Goal: Check status: Check status

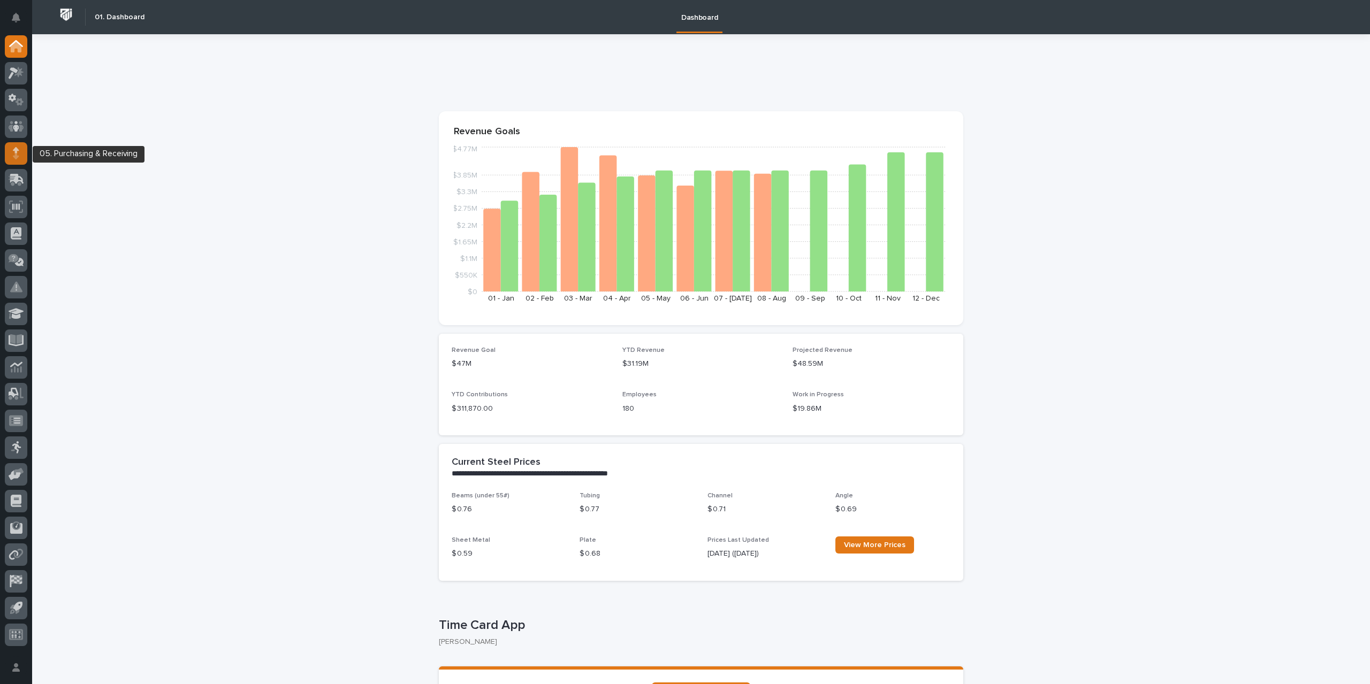
click at [11, 156] on div at bounding box center [16, 153] width 22 height 22
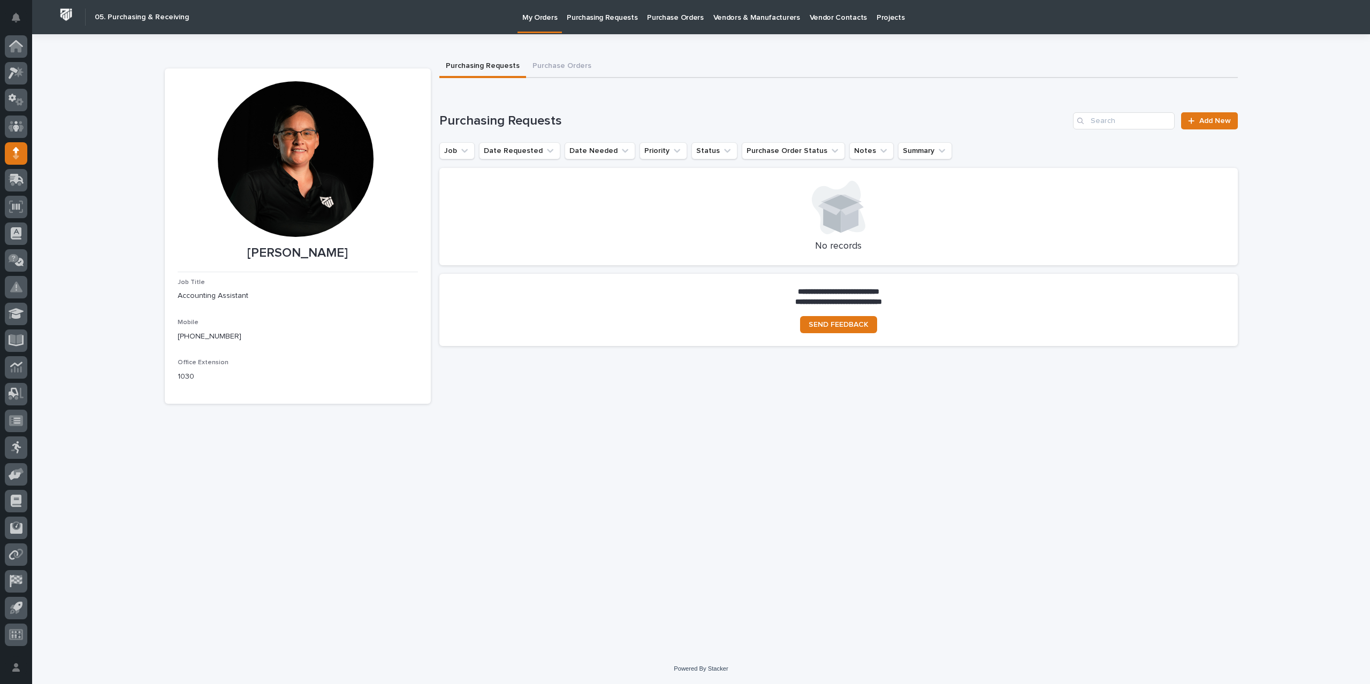
click at [674, 20] on p "Purchase Orders" at bounding box center [675, 11] width 56 height 22
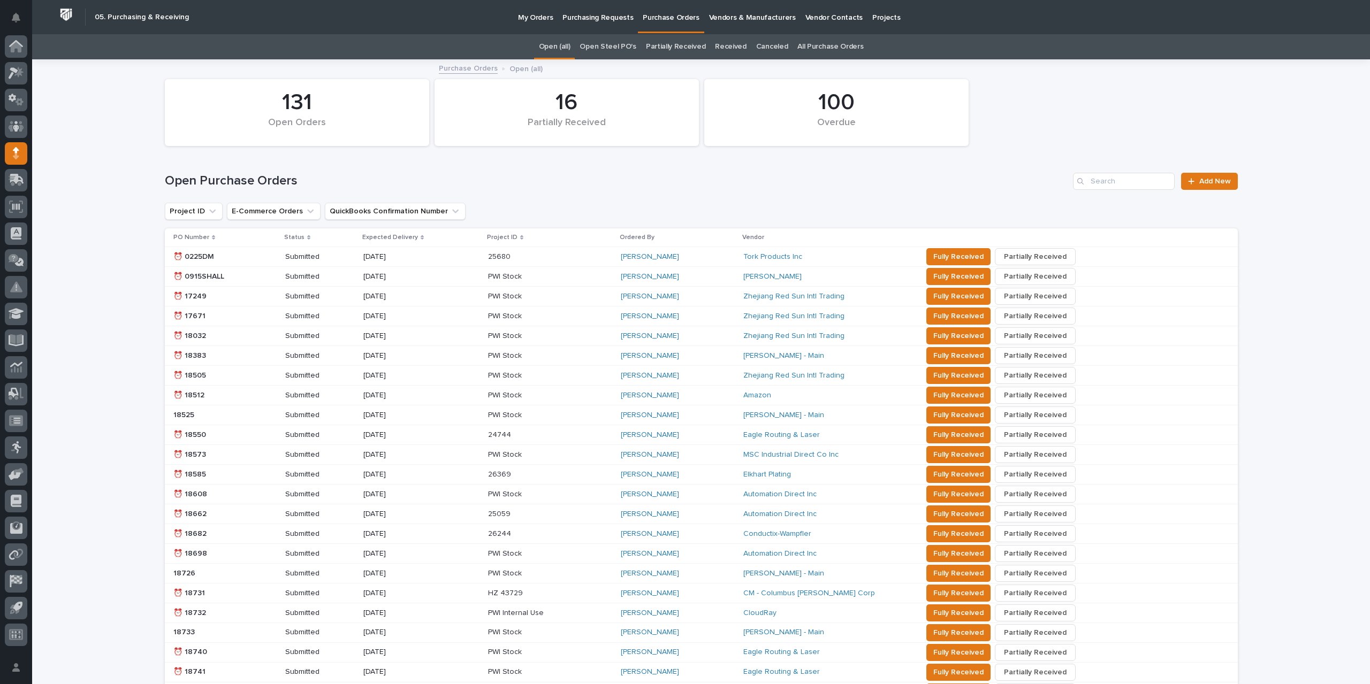
click at [814, 42] on link "All Purchase Orders" at bounding box center [830, 46] width 66 height 25
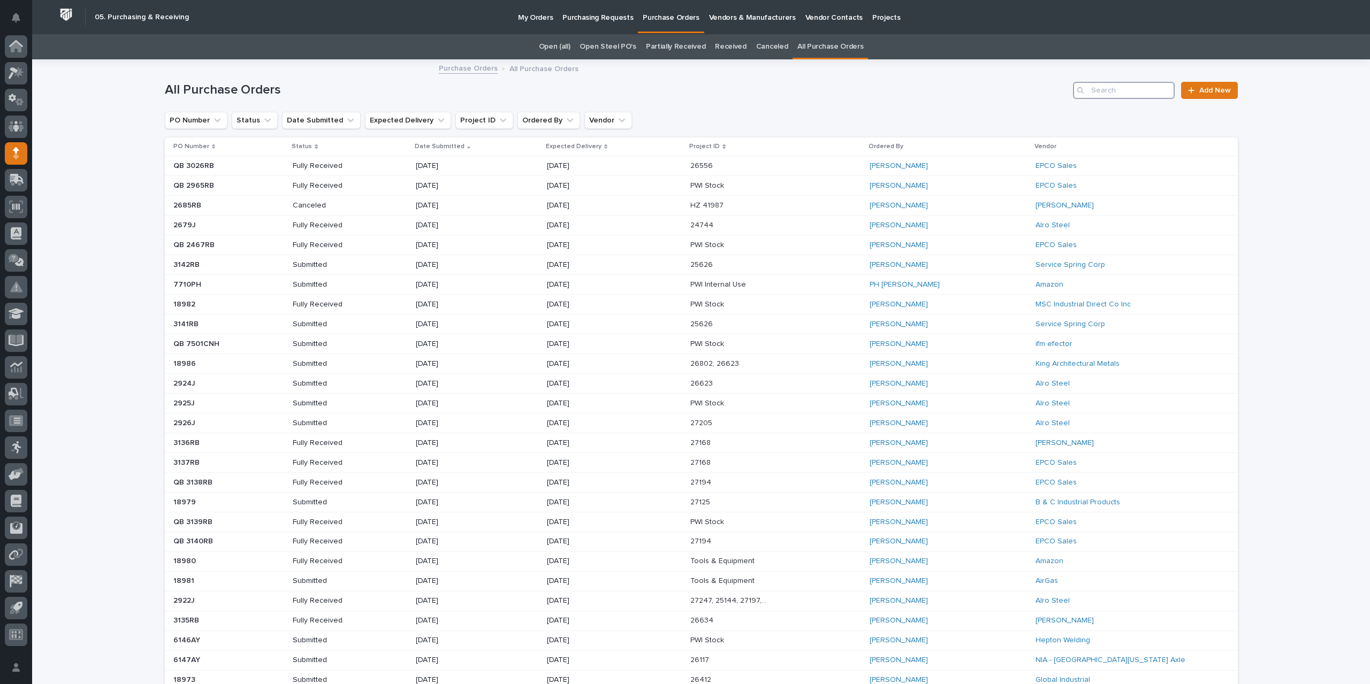
click at [1140, 86] on input "Search" at bounding box center [1124, 90] width 102 height 17
type input "2867"
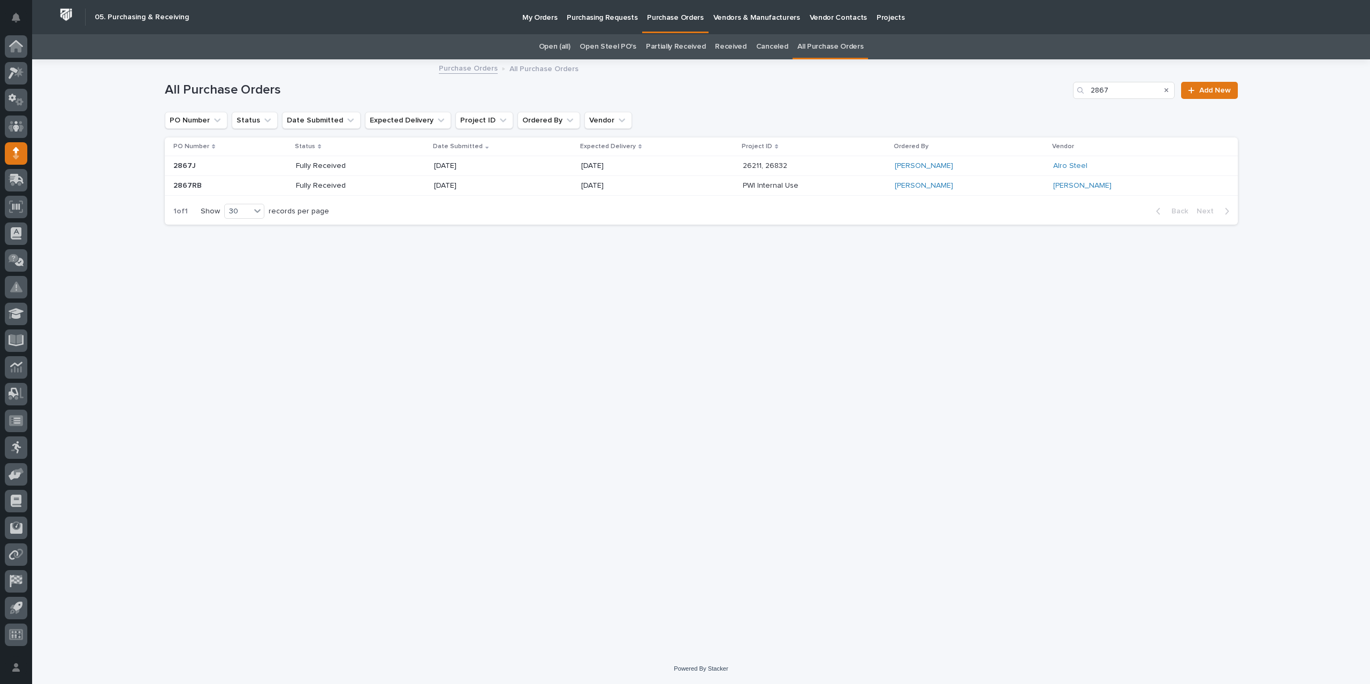
click at [698, 165] on div "[DATE]" at bounding box center [657, 166] width 153 height 18
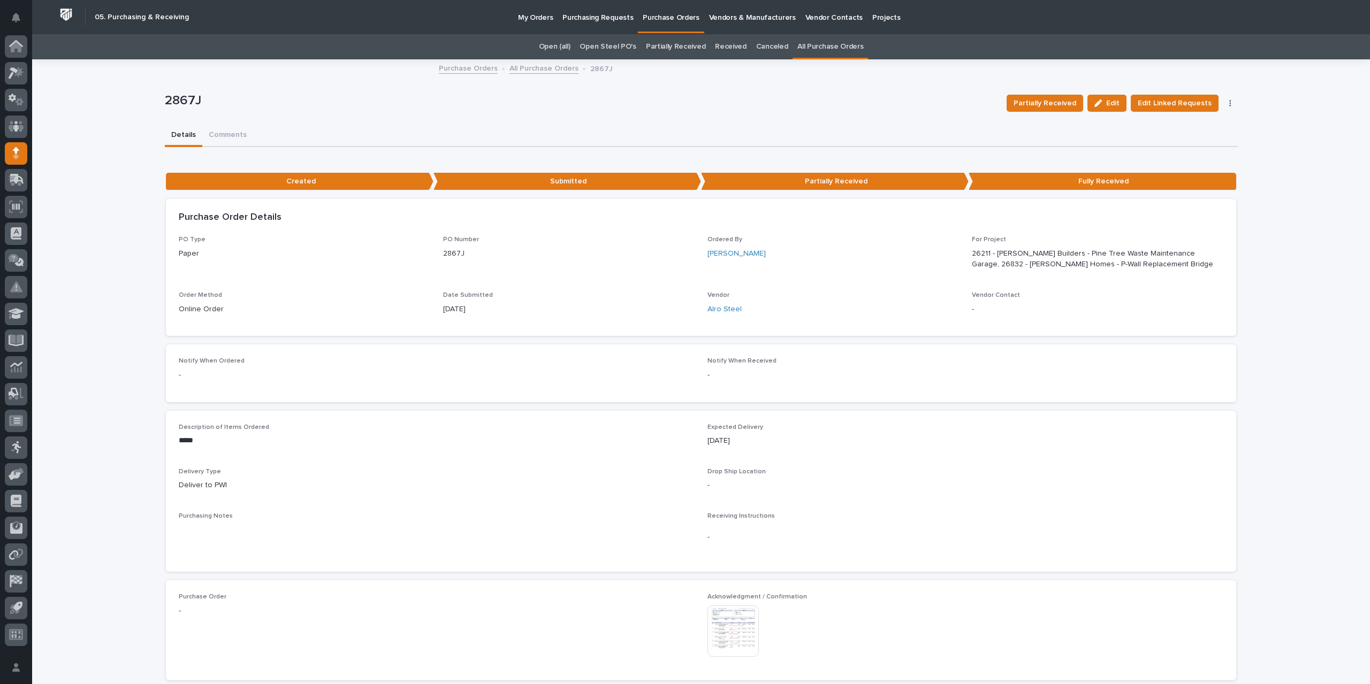
scroll to position [214, 0]
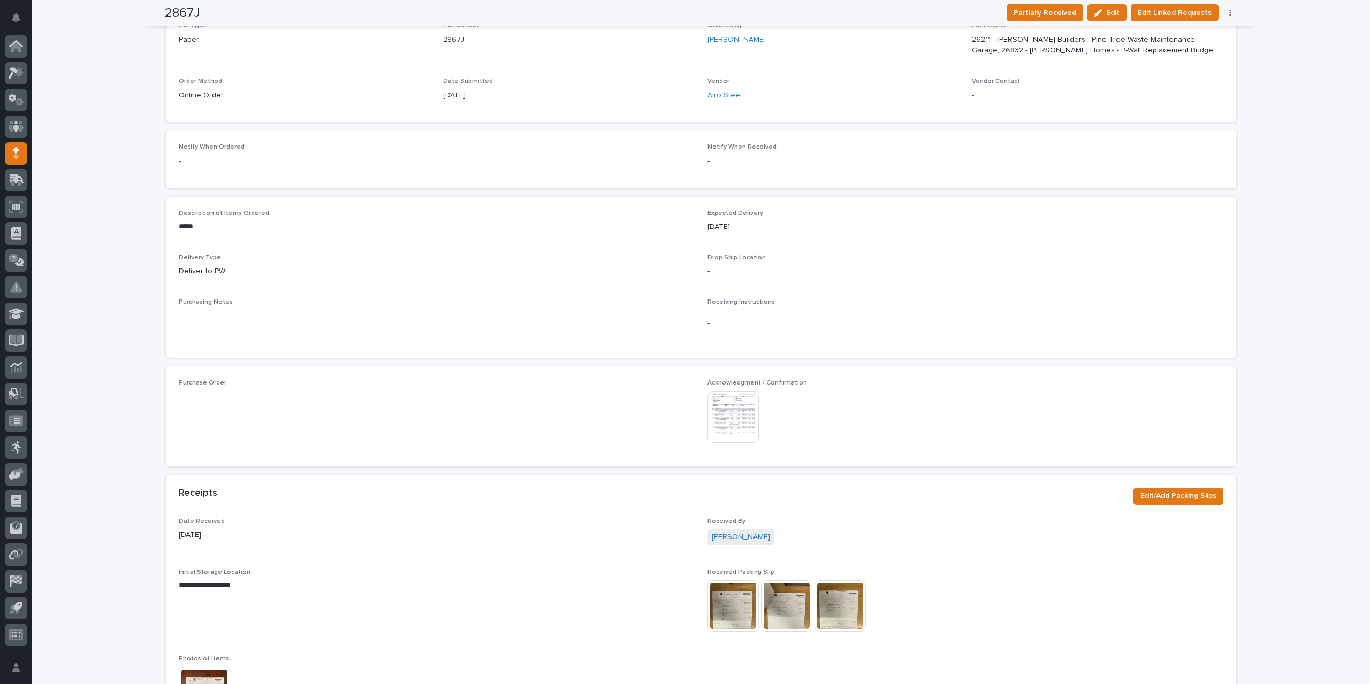
click at [736, 428] on img at bounding box center [732, 417] width 51 height 51
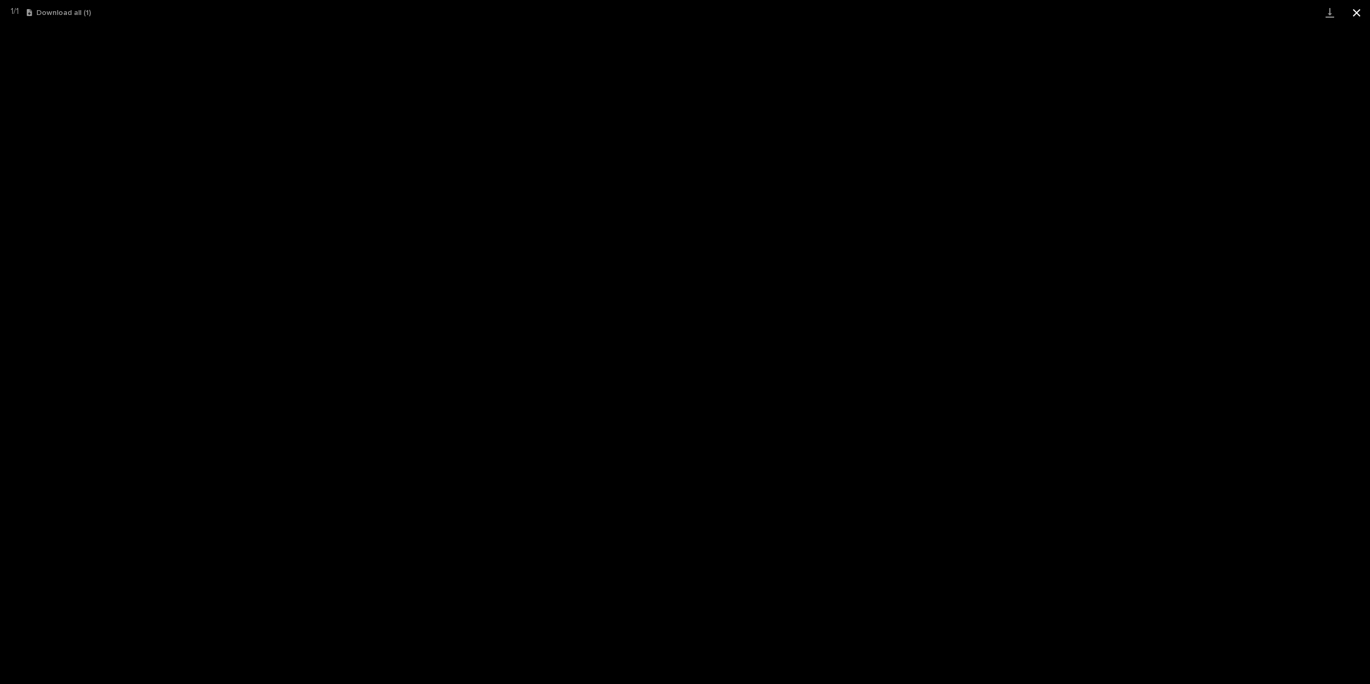
click at [1359, 13] on button "Close gallery" at bounding box center [1356, 12] width 27 height 25
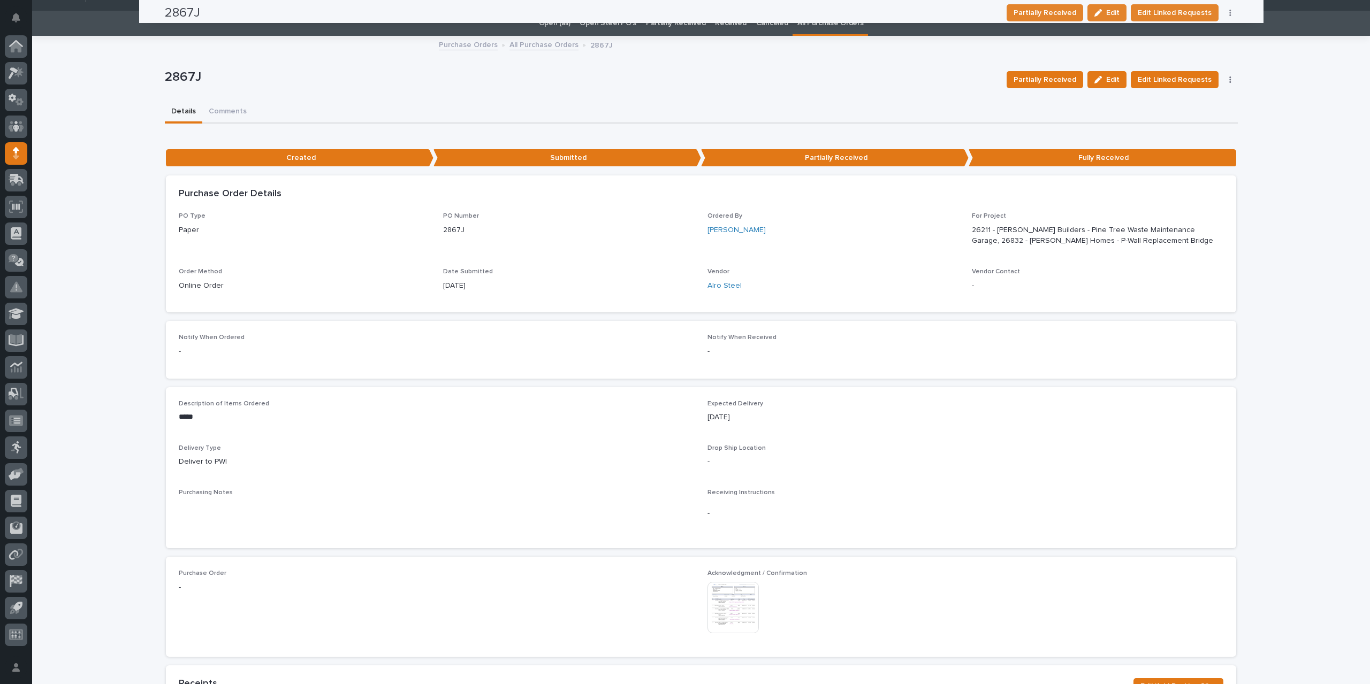
scroll to position [0, 0]
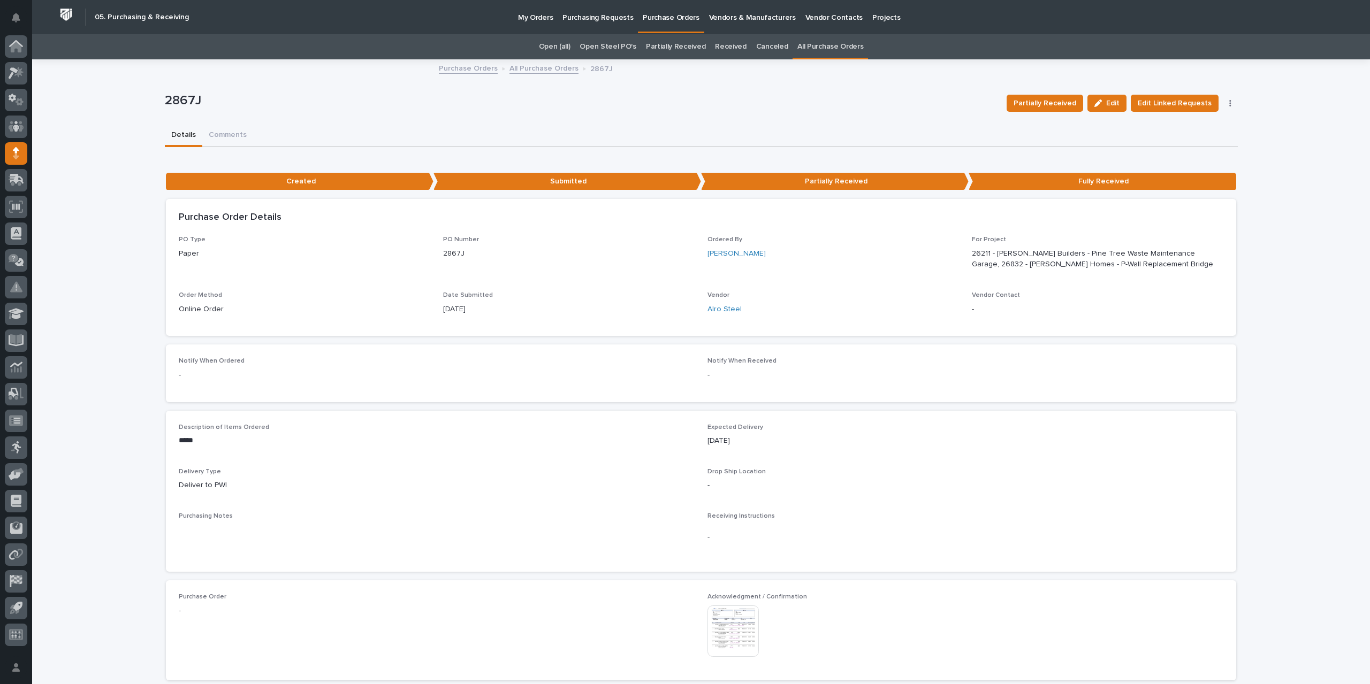
click at [551, 66] on link "All Purchase Orders" at bounding box center [543, 68] width 69 height 12
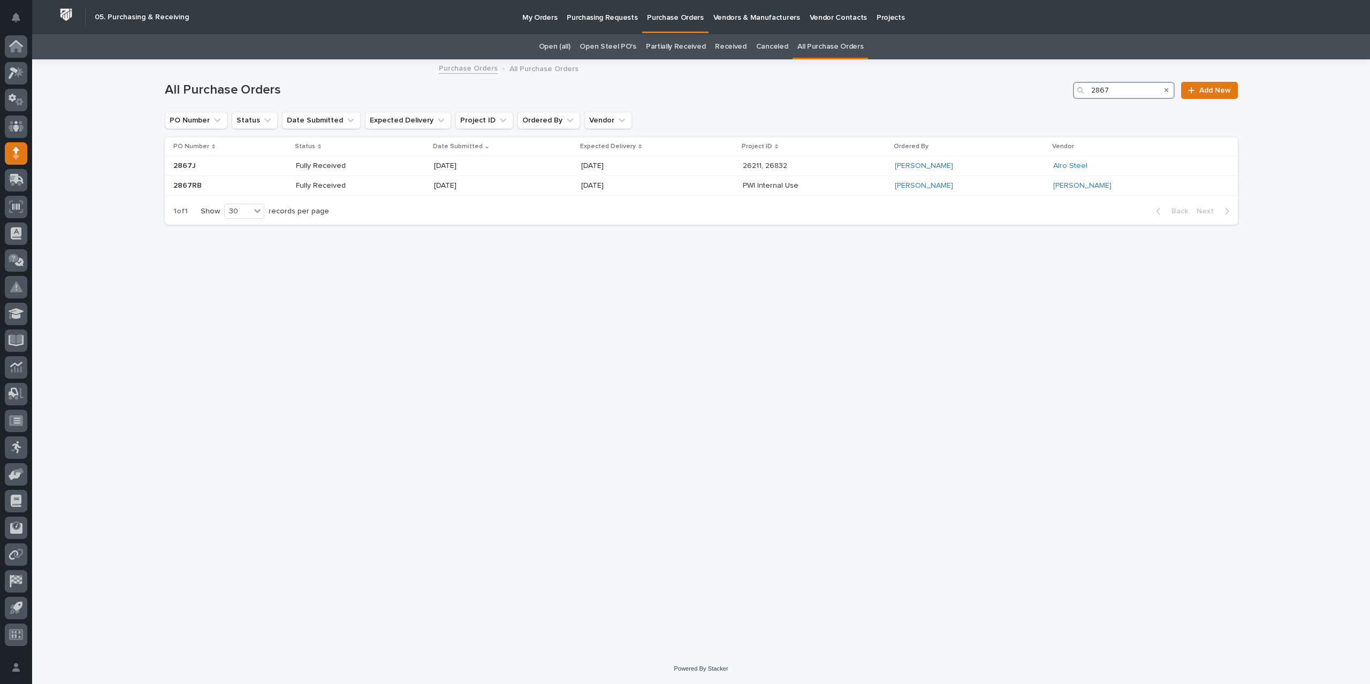
drag, startPoint x: 1121, startPoint y: 94, endPoint x: 1060, endPoint y: 96, distance: 61.0
click at [1060, 96] on div "All Purchase Orders 2867 Add New" at bounding box center [701, 90] width 1073 height 17
type input "2906"
click at [622, 164] on p "[DATE]" at bounding box center [631, 166] width 77 height 9
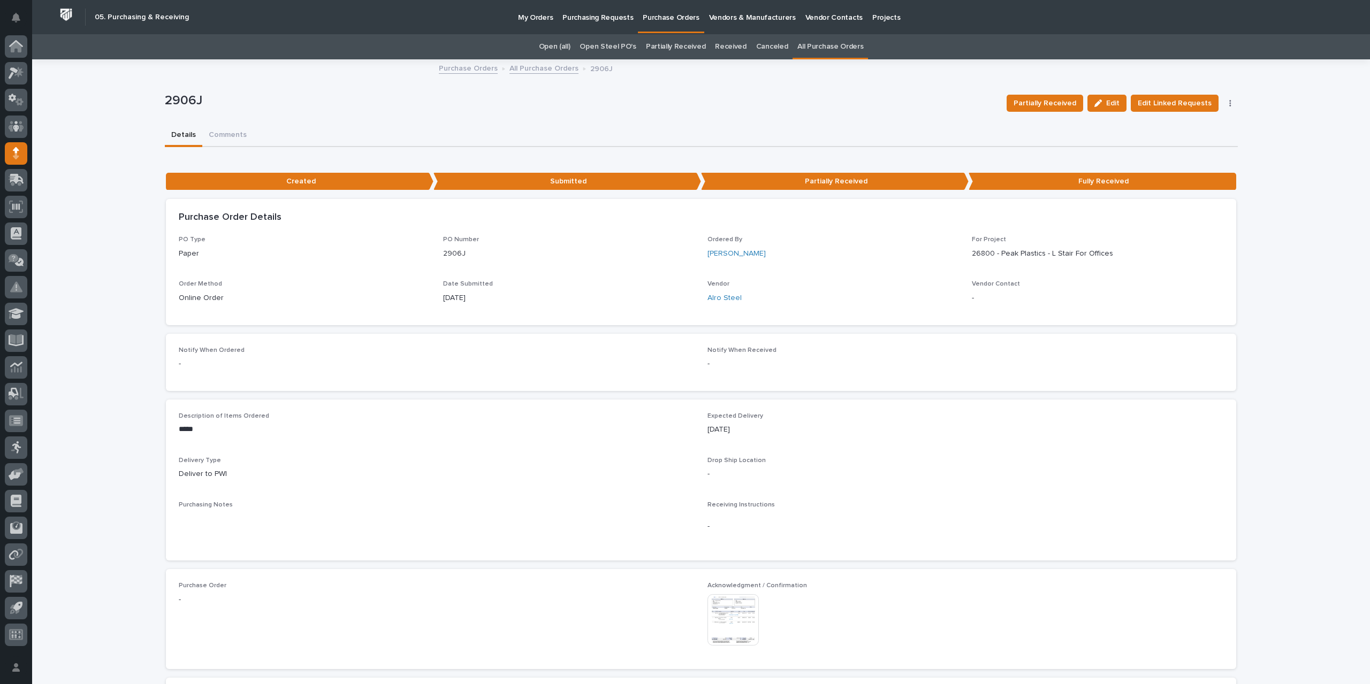
click at [734, 623] on img at bounding box center [732, 619] width 51 height 51
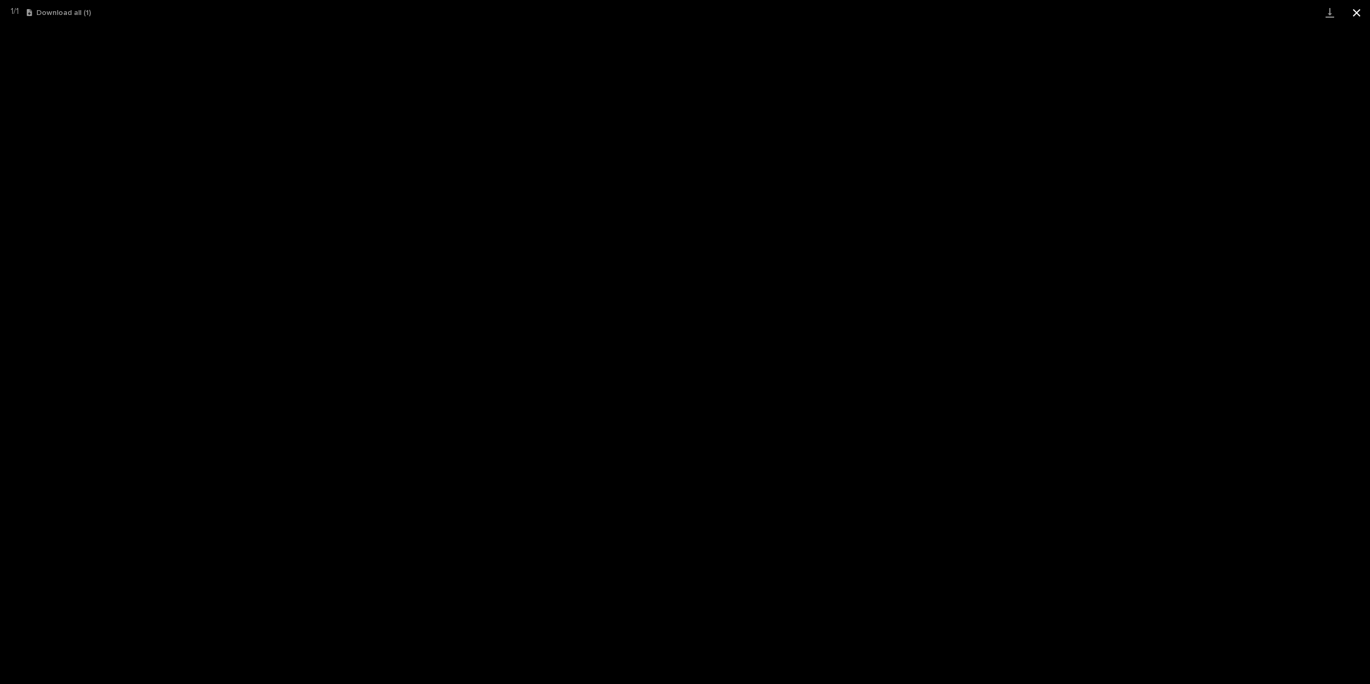
click at [1362, 14] on button "Close gallery" at bounding box center [1356, 12] width 27 height 25
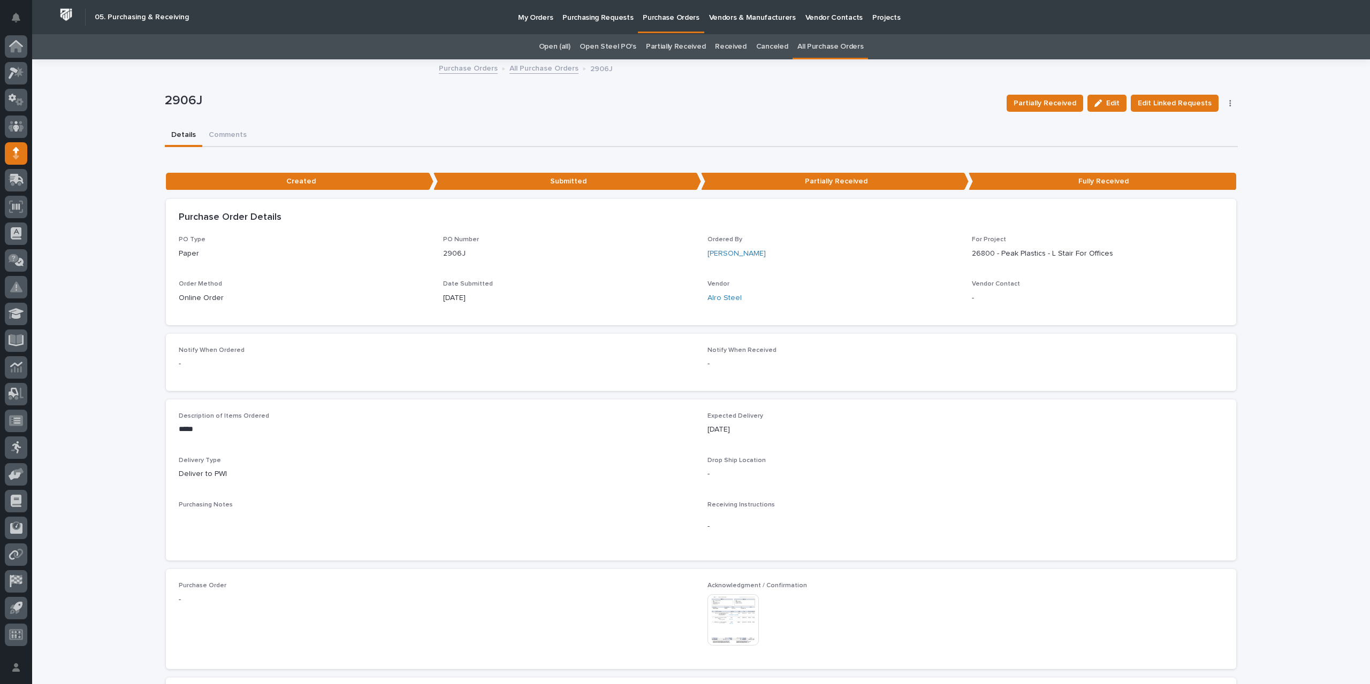
click at [547, 71] on link "All Purchase Orders" at bounding box center [543, 68] width 69 height 12
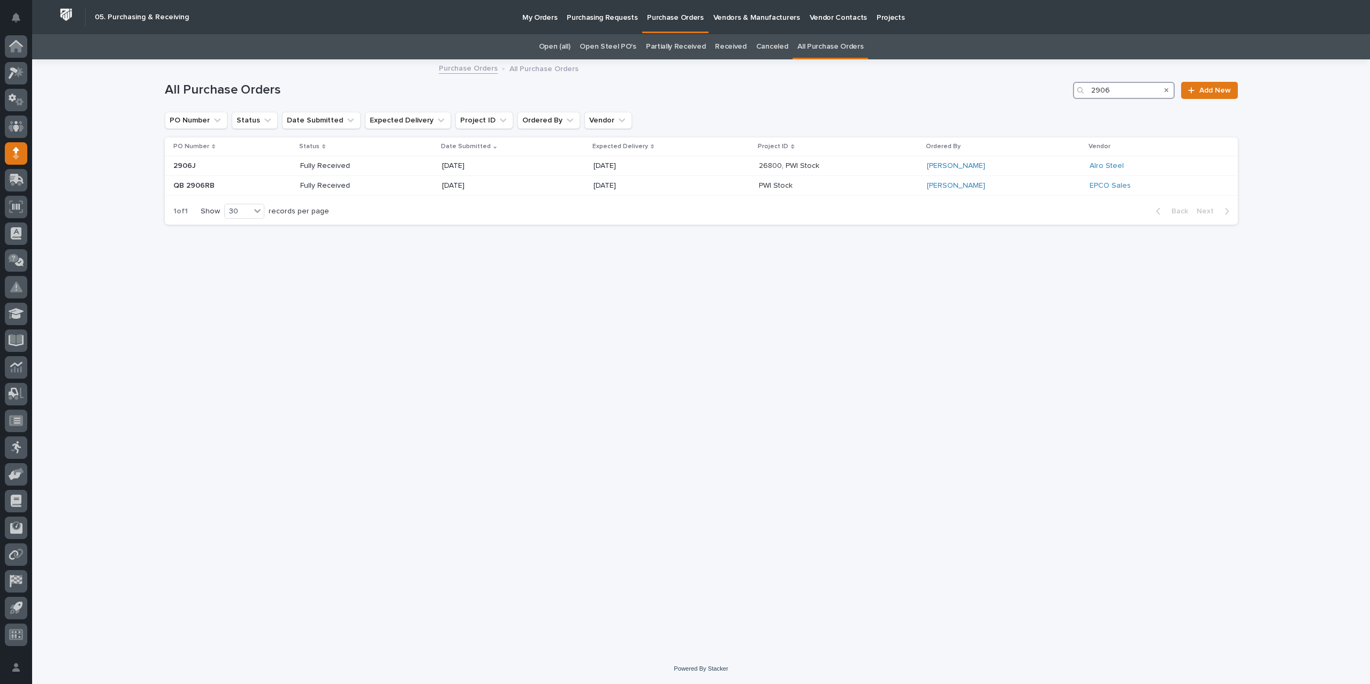
click at [1142, 83] on input "2906" at bounding box center [1124, 90] width 102 height 17
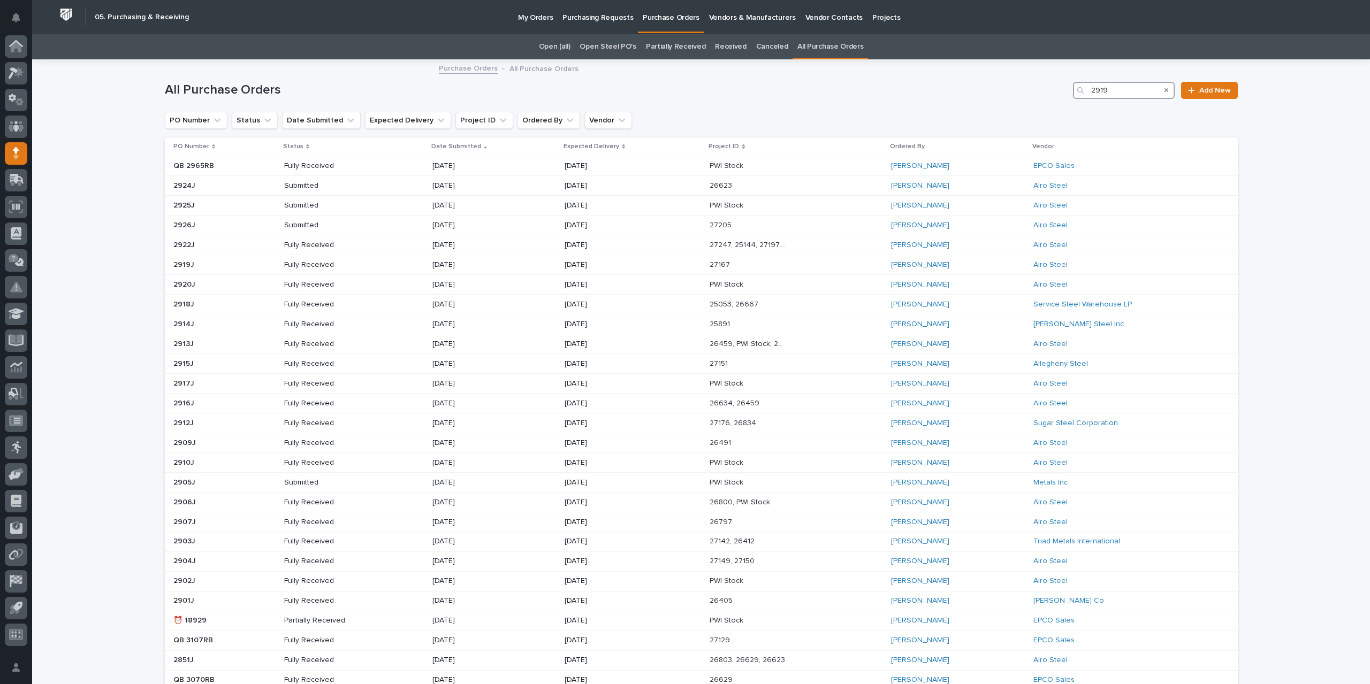
type input "2919"
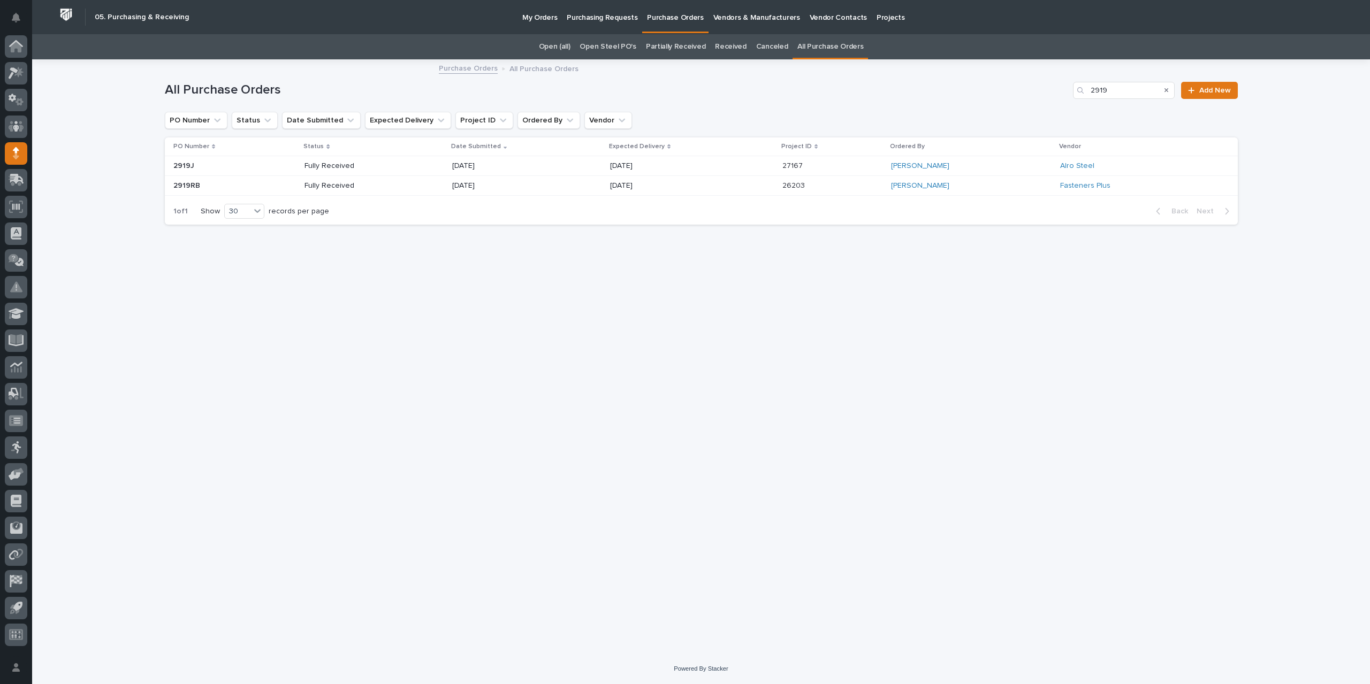
click at [727, 163] on div "[DATE]" at bounding box center [692, 166] width 164 height 18
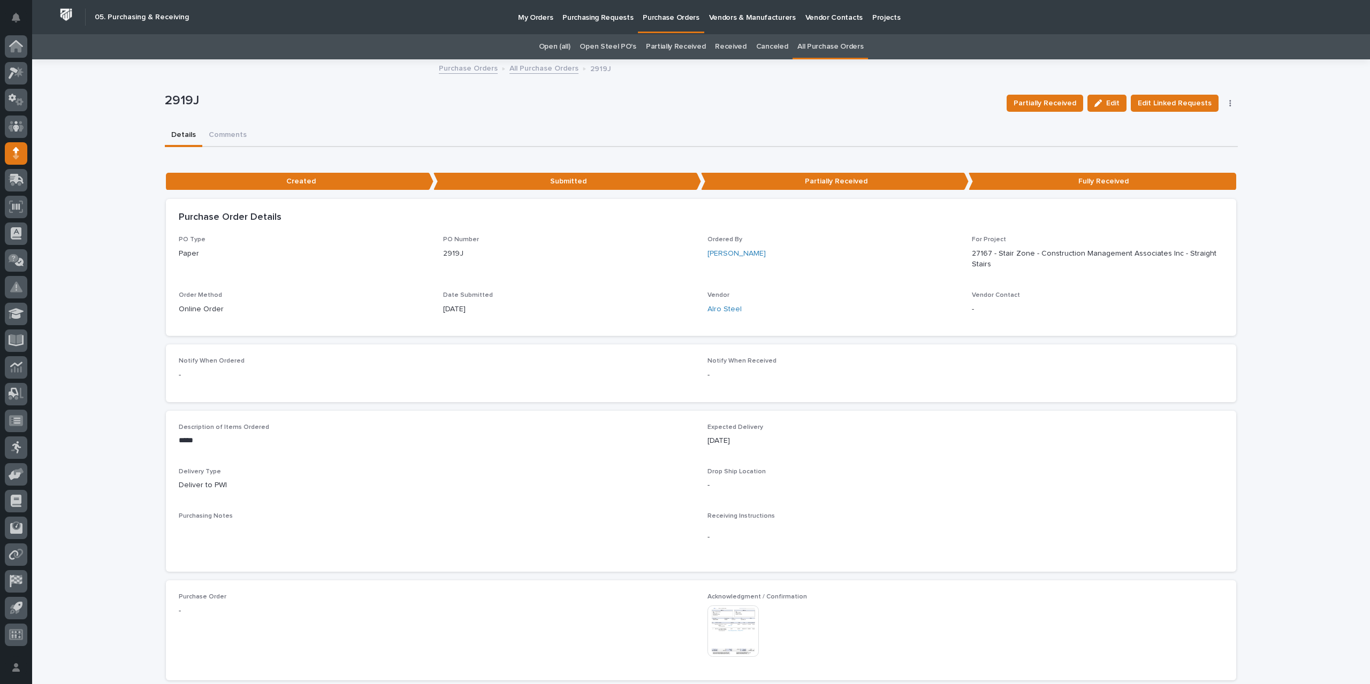
click at [745, 632] on img at bounding box center [732, 631] width 51 height 51
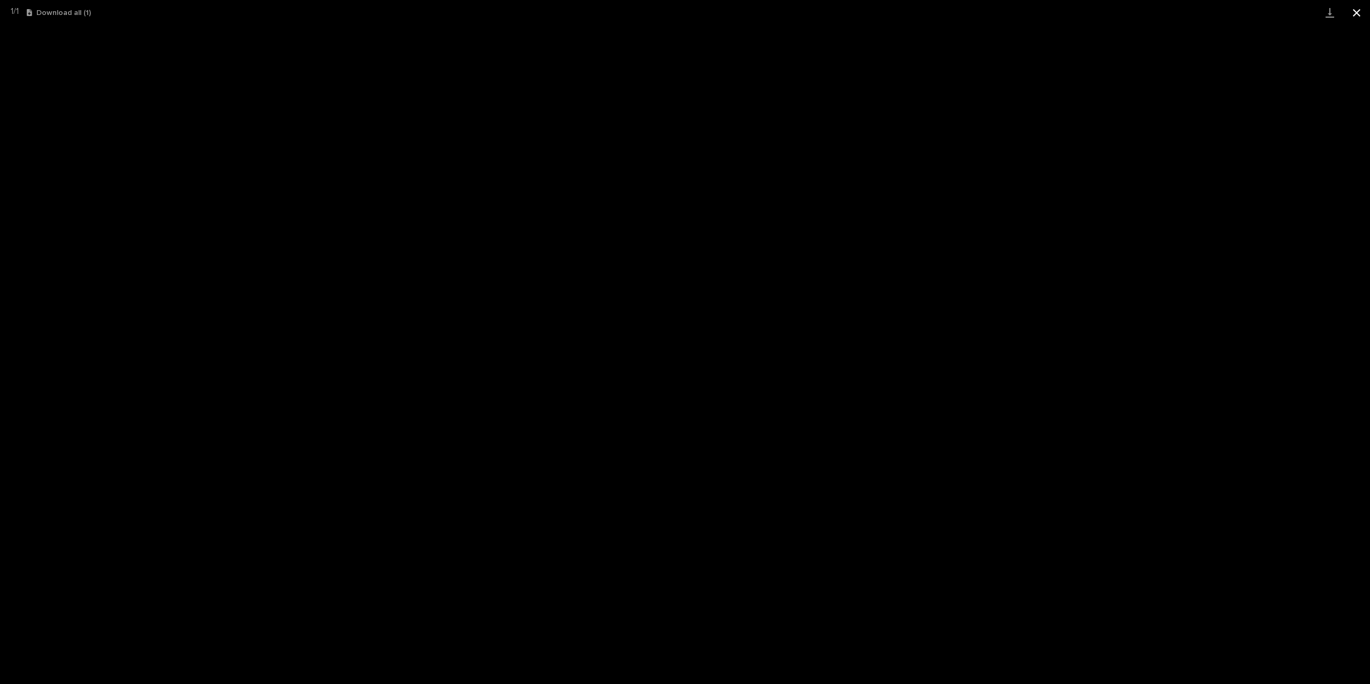
click at [1359, 14] on button "Close gallery" at bounding box center [1356, 12] width 27 height 25
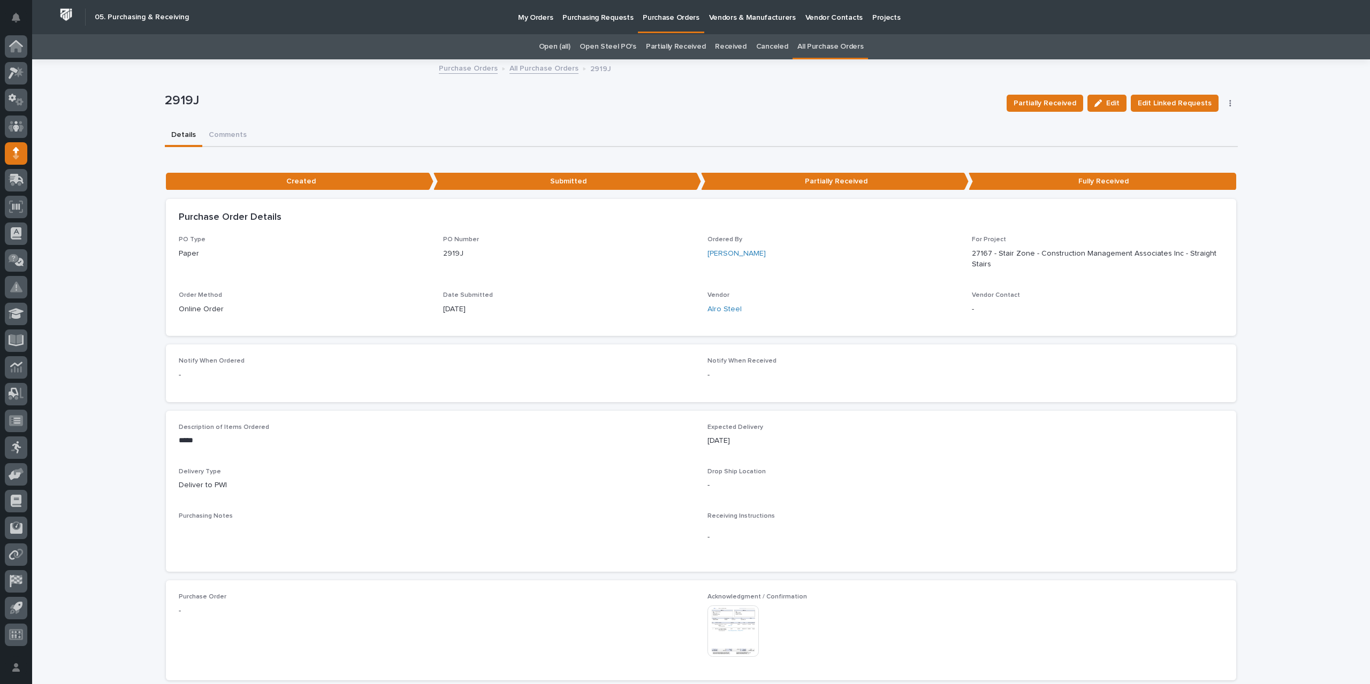
click at [552, 70] on link "All Purchase Orders" at bounding box center [543, 68] width 69 height 12
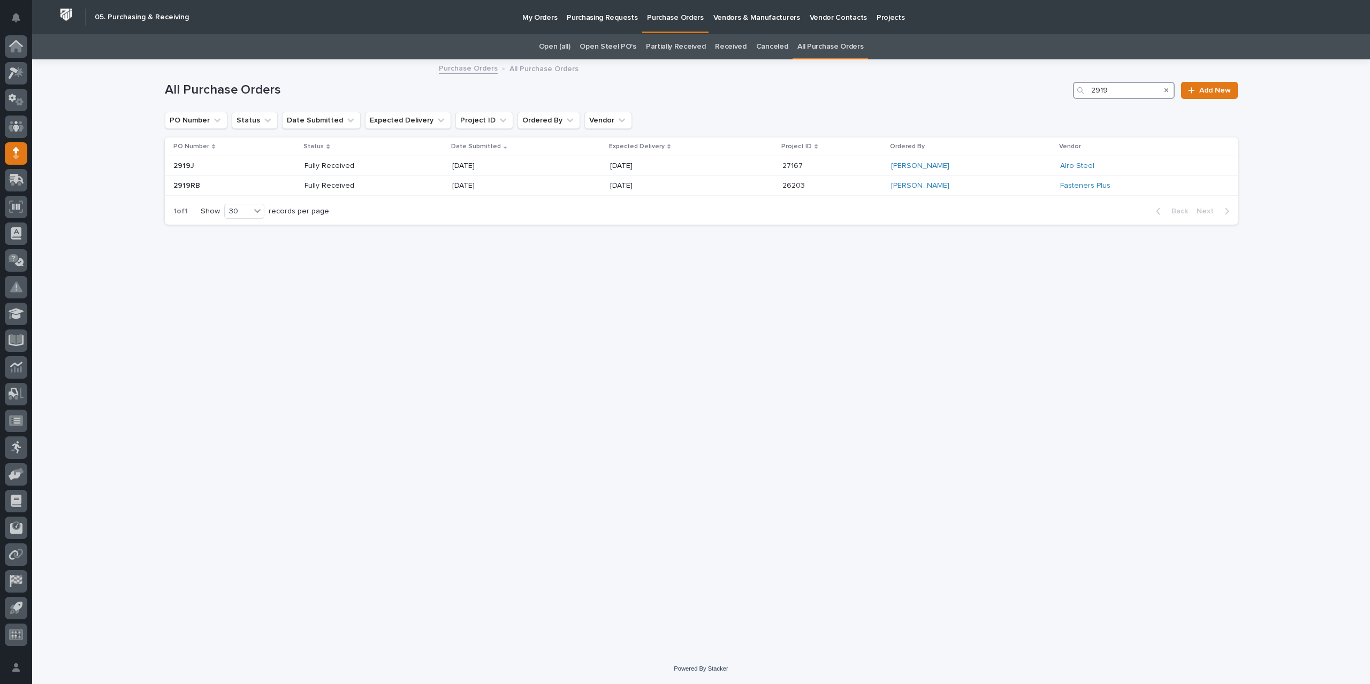
click at [1119, 91] on input "2919" at bounding box center [1124, 90] width 102 height 17
type input "2922"
click at [632, 166] on p "[DATE]" at bounding box center [616, 166] width 77 height 9
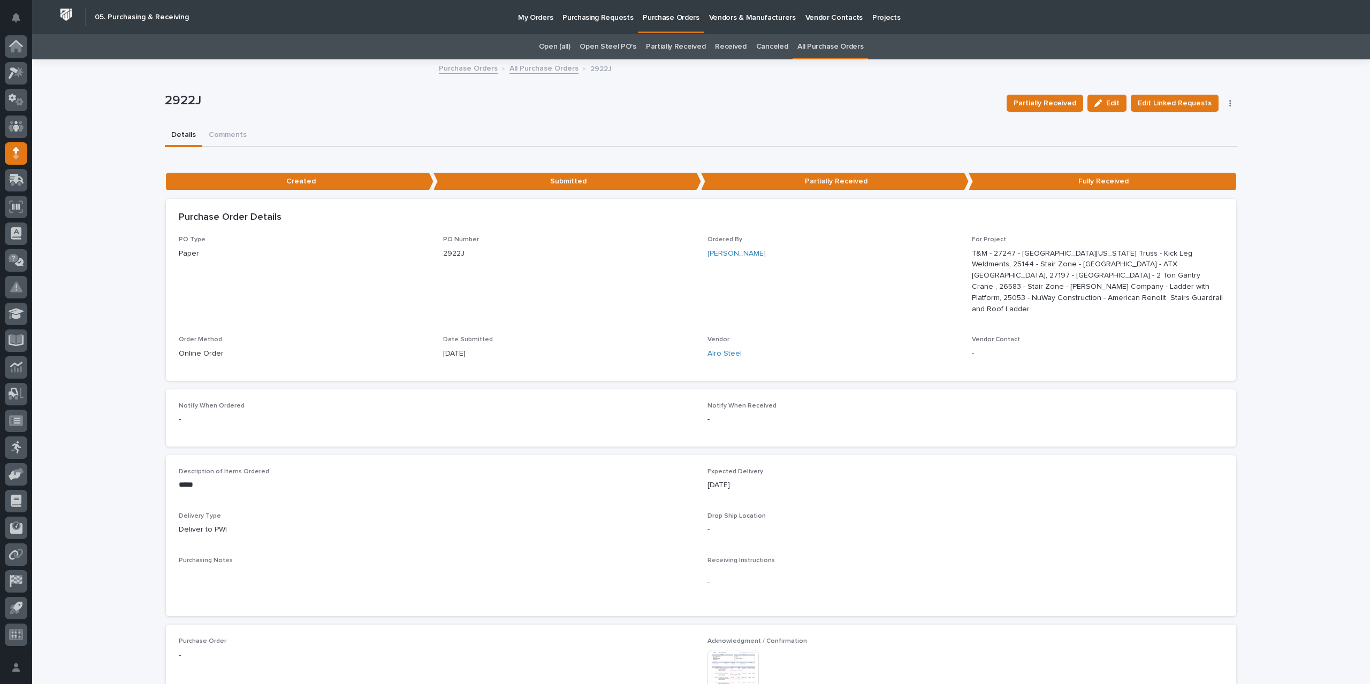
scroll to position [161, 0]
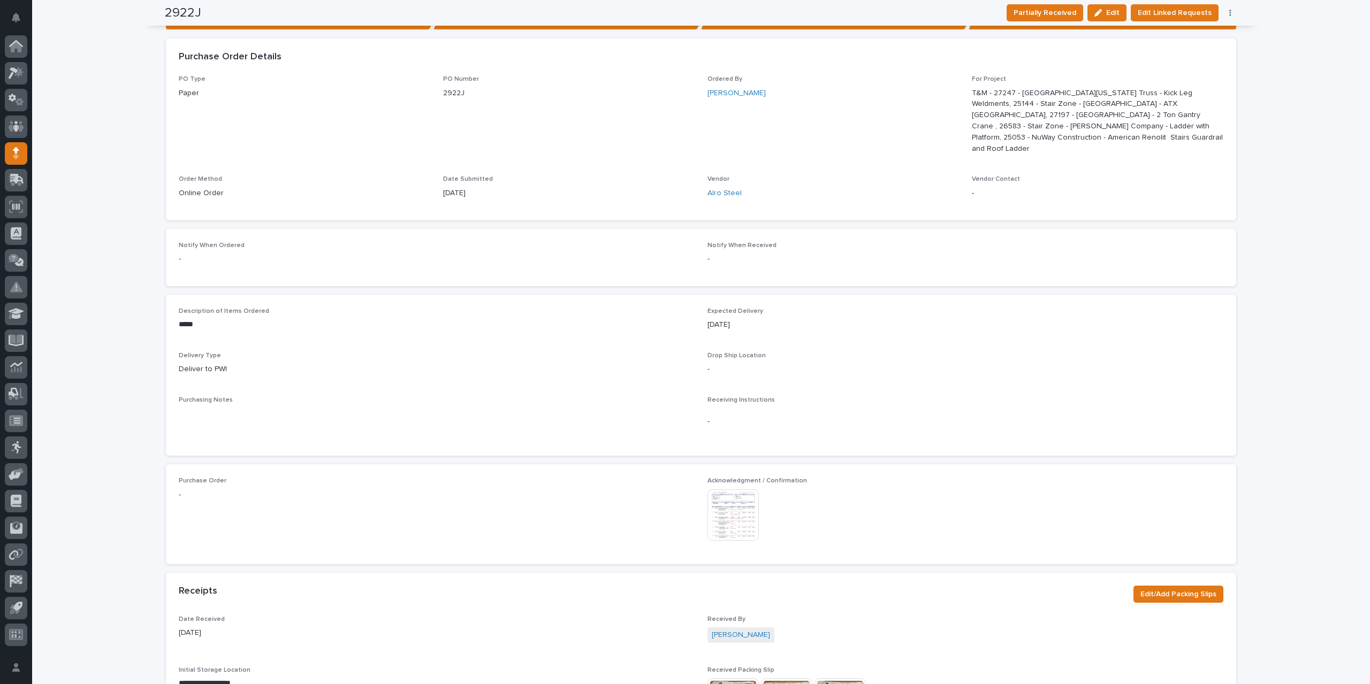
click at [733, 508] on img at bounding box center [732, 515] width 51 height 51
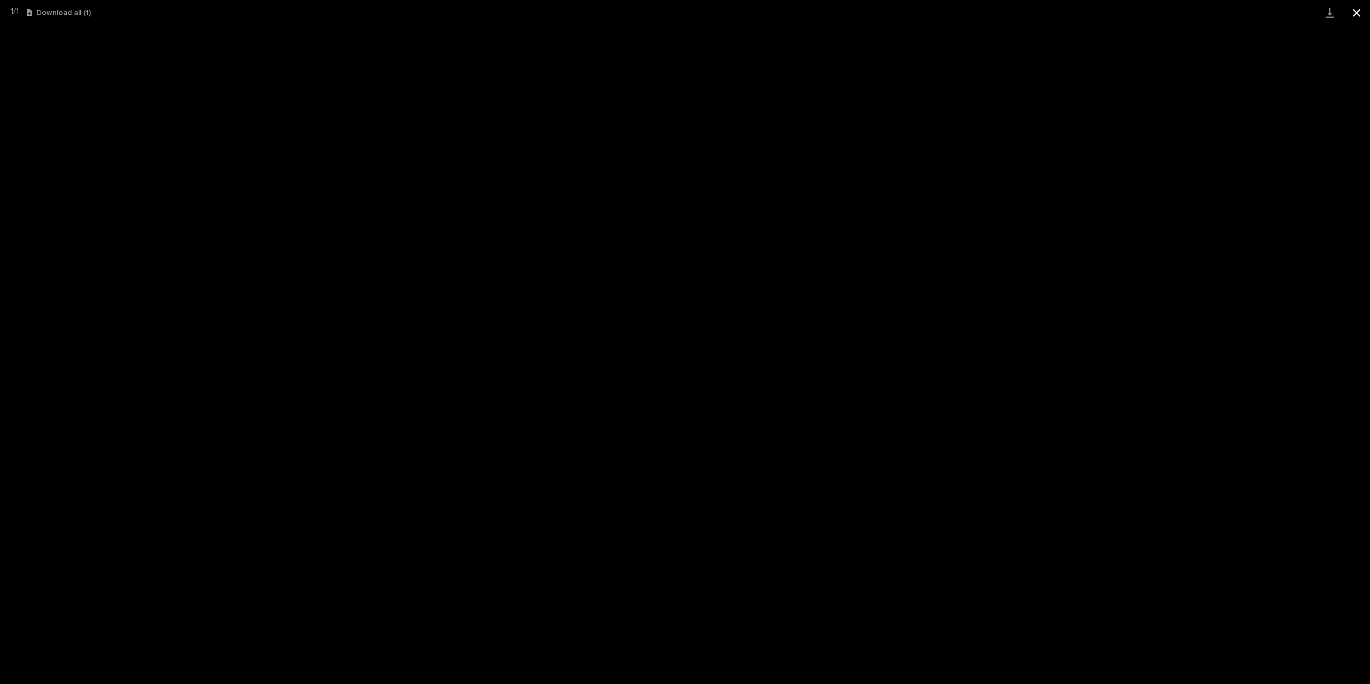
click at [1354, 17] on button "Close gallery" at bounding box center [1356, 12] width 27 height 25
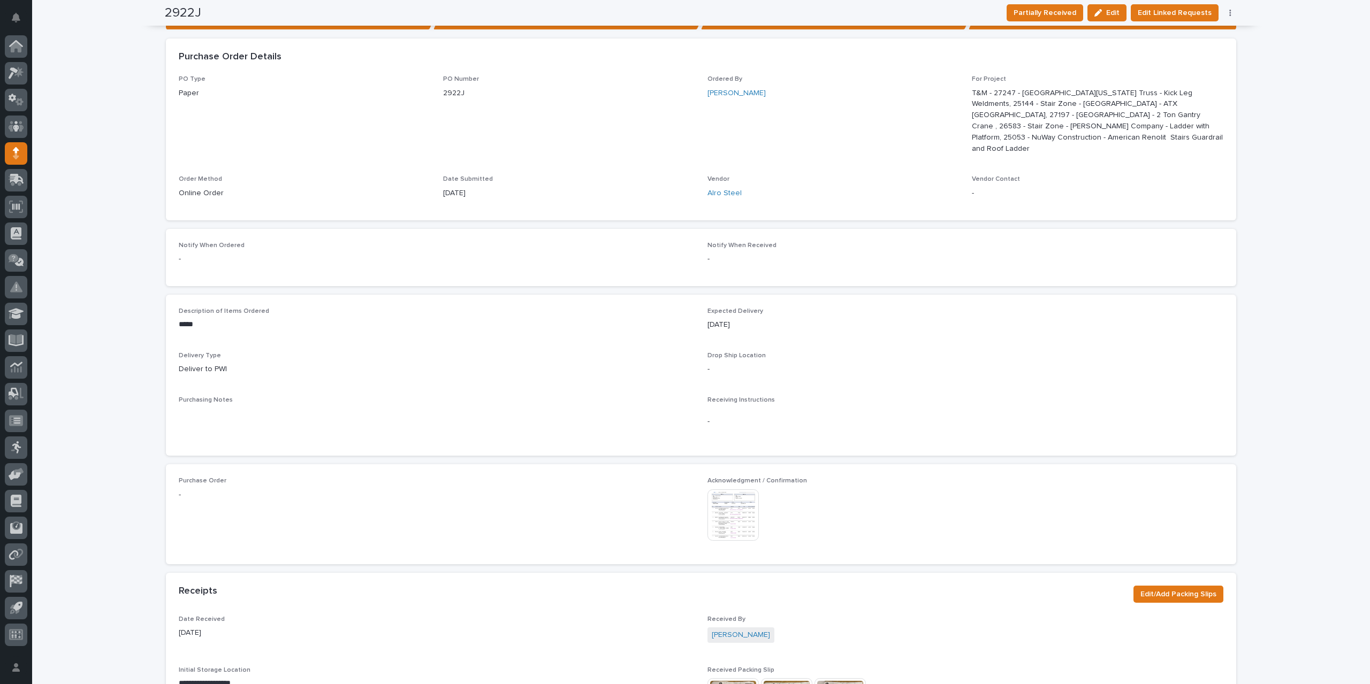
scroll to position [0, 0]
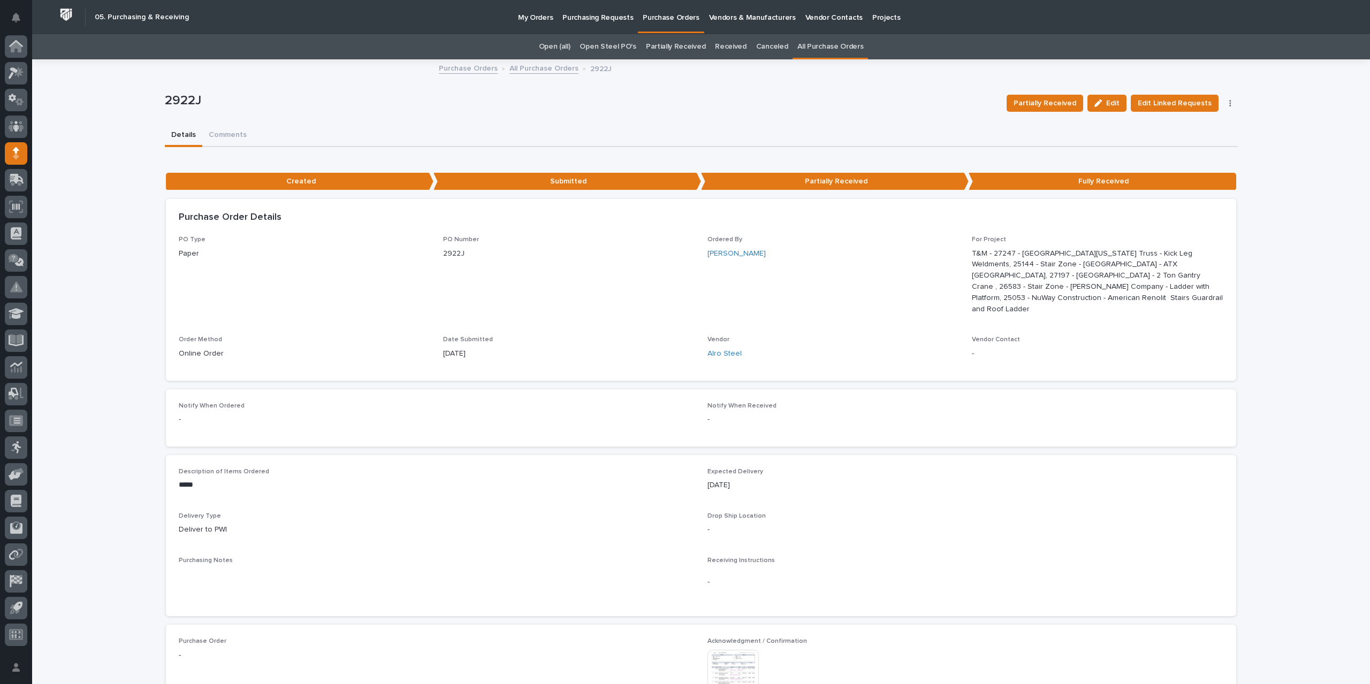
click at [561, 69] on link "All Purchase Orders" at bounding box center [543, 68] width 69 height 12
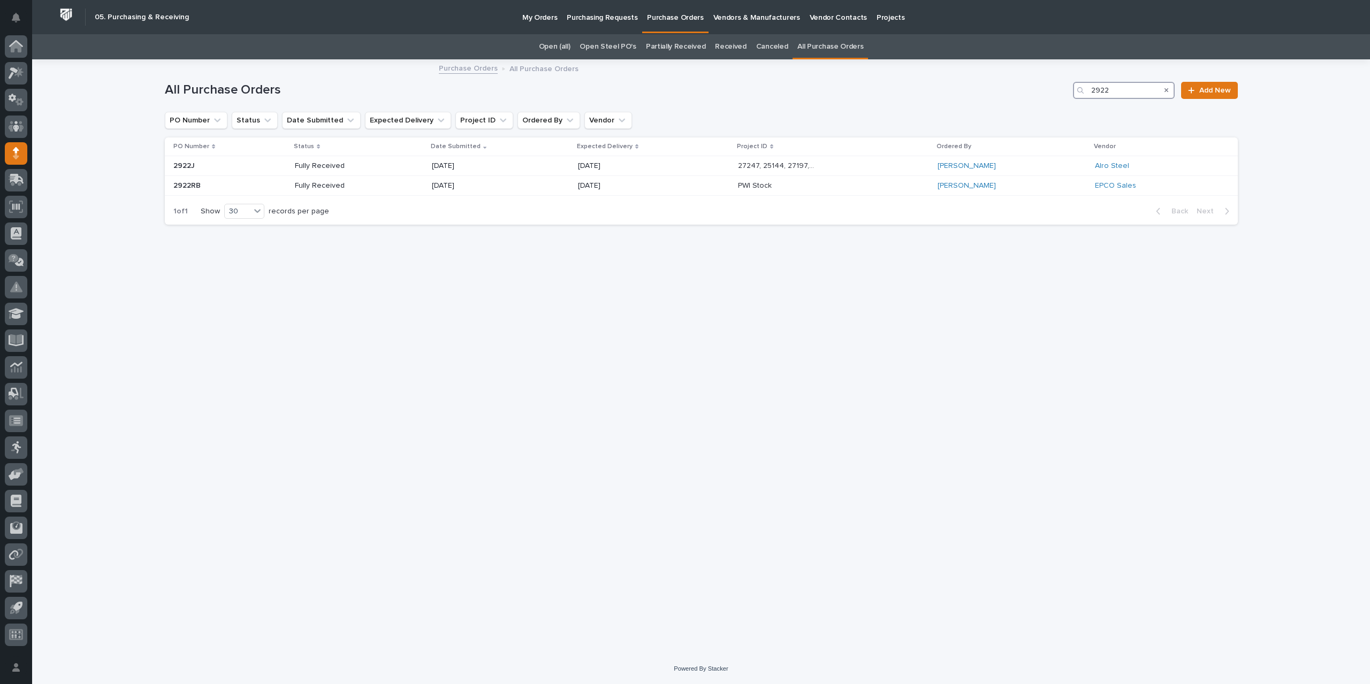
drag, startPoint x: 1122, startPoint y: 90, endPoint x: 1033, endPoint y: 93, distance: 88.9
click at [1033, 93] on div "All Purchase Orders 2922 Add New" at bounding box center [701, 90] width 1073 height 17
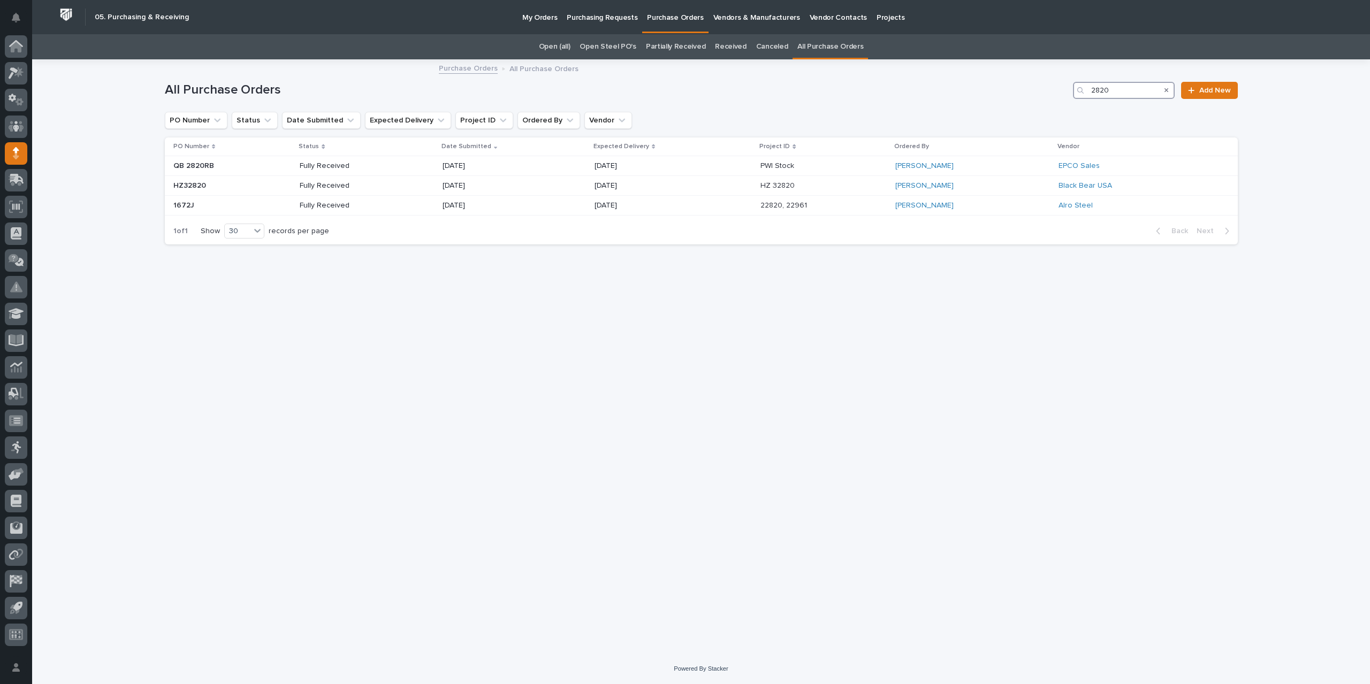
drag, startPoint x: 1127, startPoint y: 89, endPoint x: 1033, endPoint y: 89, distance: 94.2
click at [1033, 89] on div "All Purchase Orders 2820 Add New" at bounding box center [701, 90] width 1073 height 17
type input "2898"
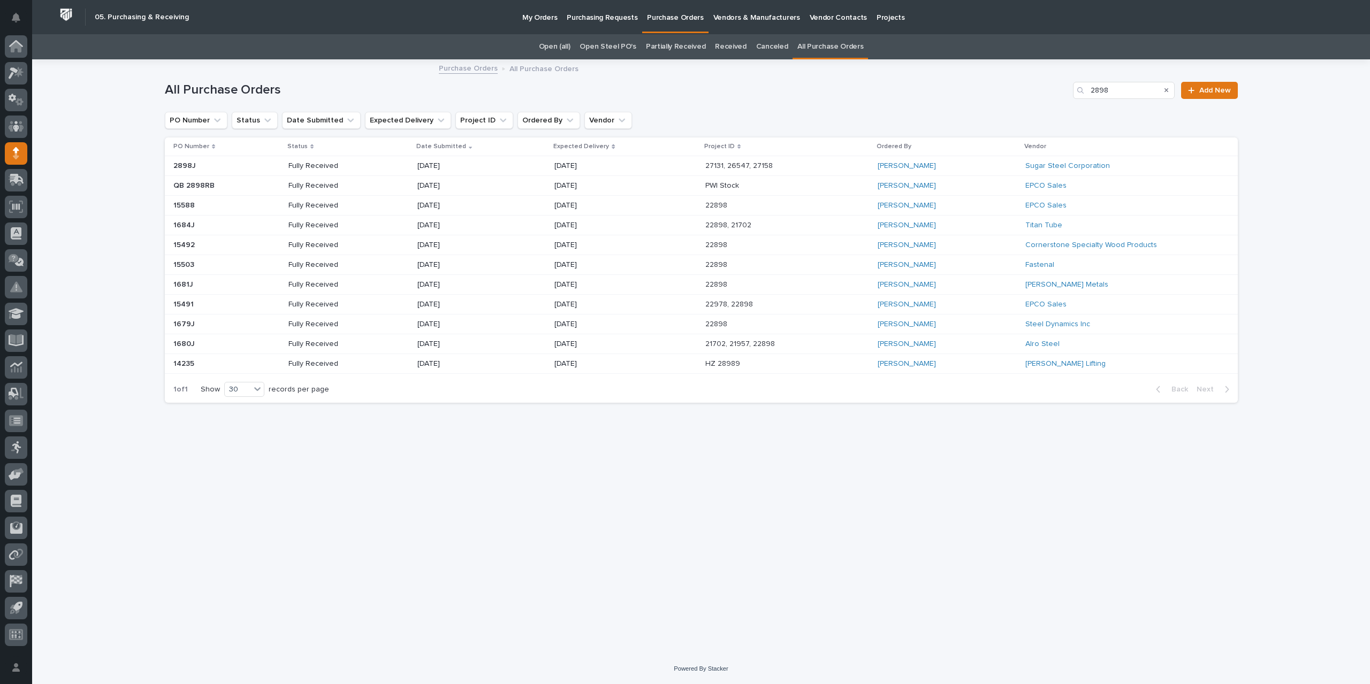
click at [609, 168] on p "[DATE]" at bounding box center [592, 166] width 77 height 9
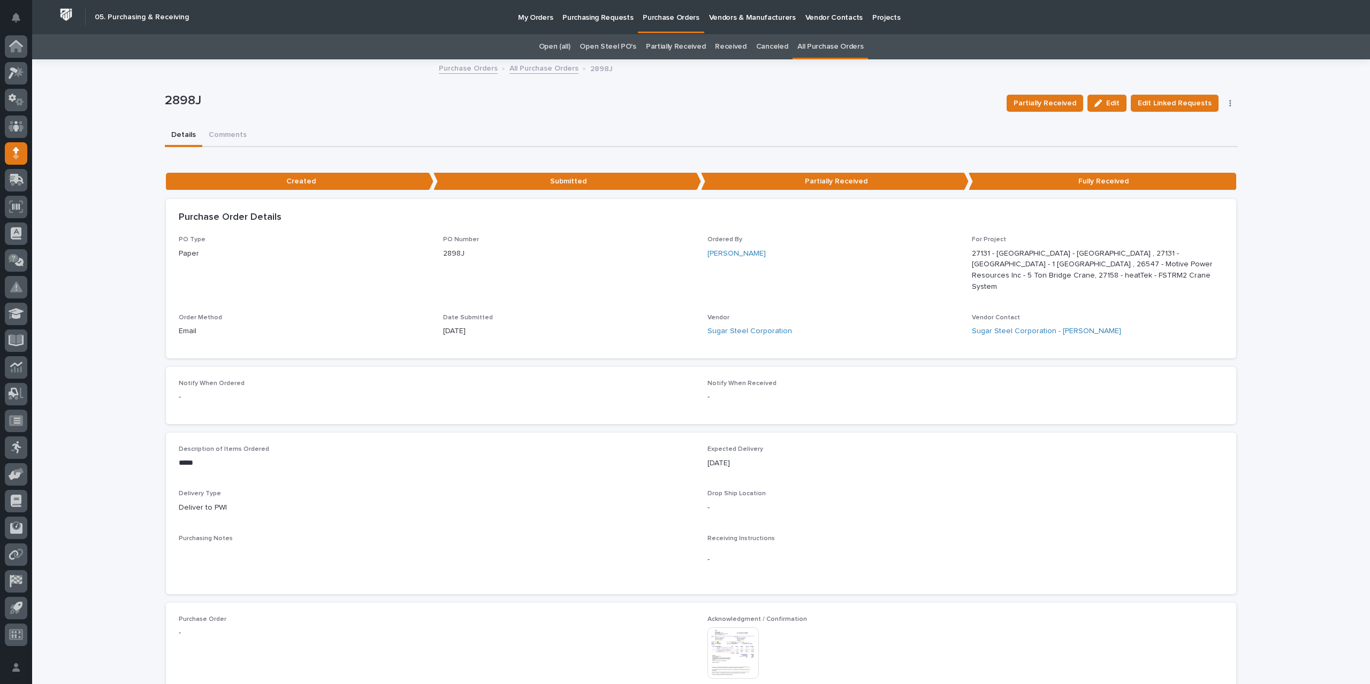
scroll to position [214, 0]
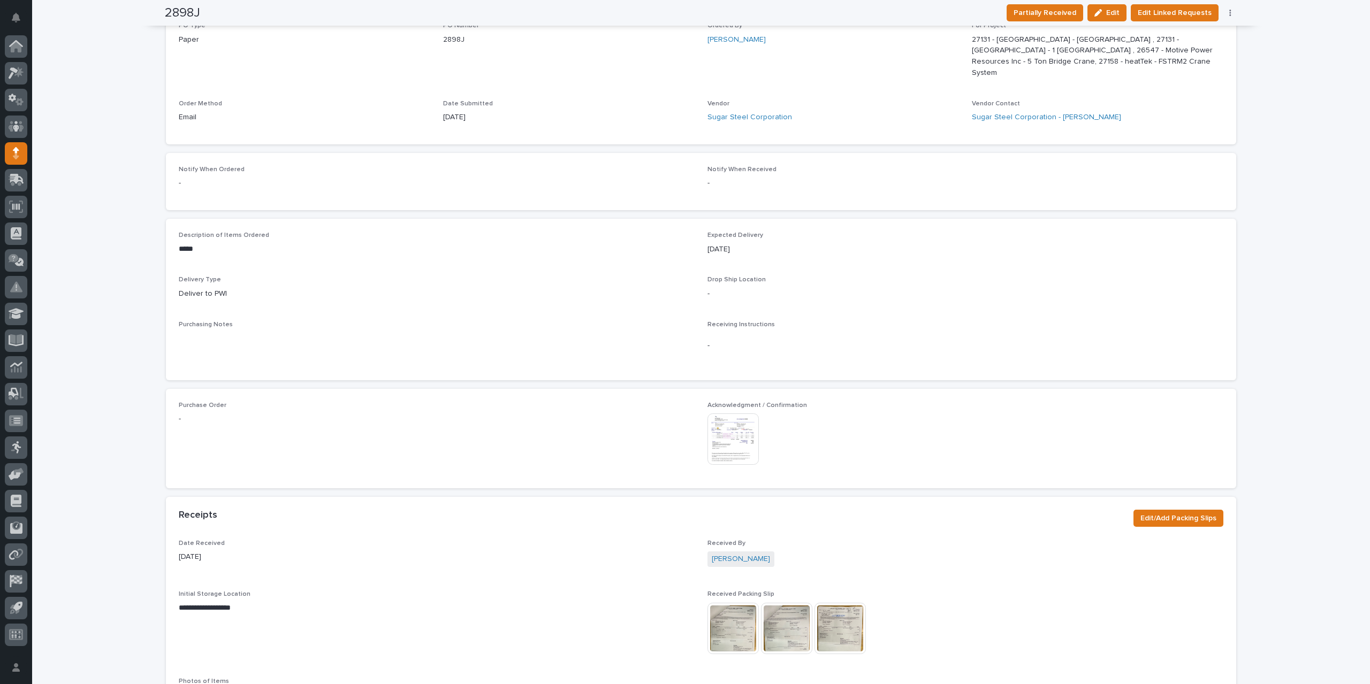
click at [727, 435] on img at bounding box center [732, 439] width 51 height 51
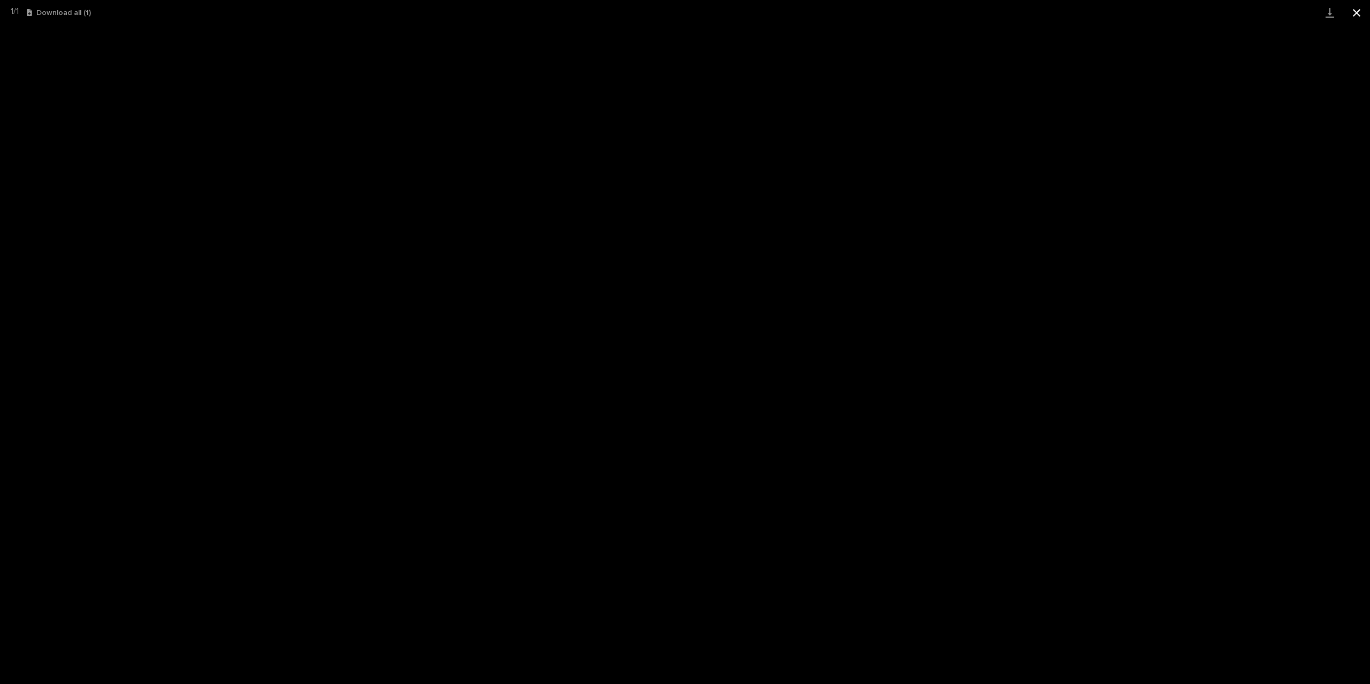
click at [1359, 10] on button "Close gallery" at bounding box center [1356, 12] width 27 height 25
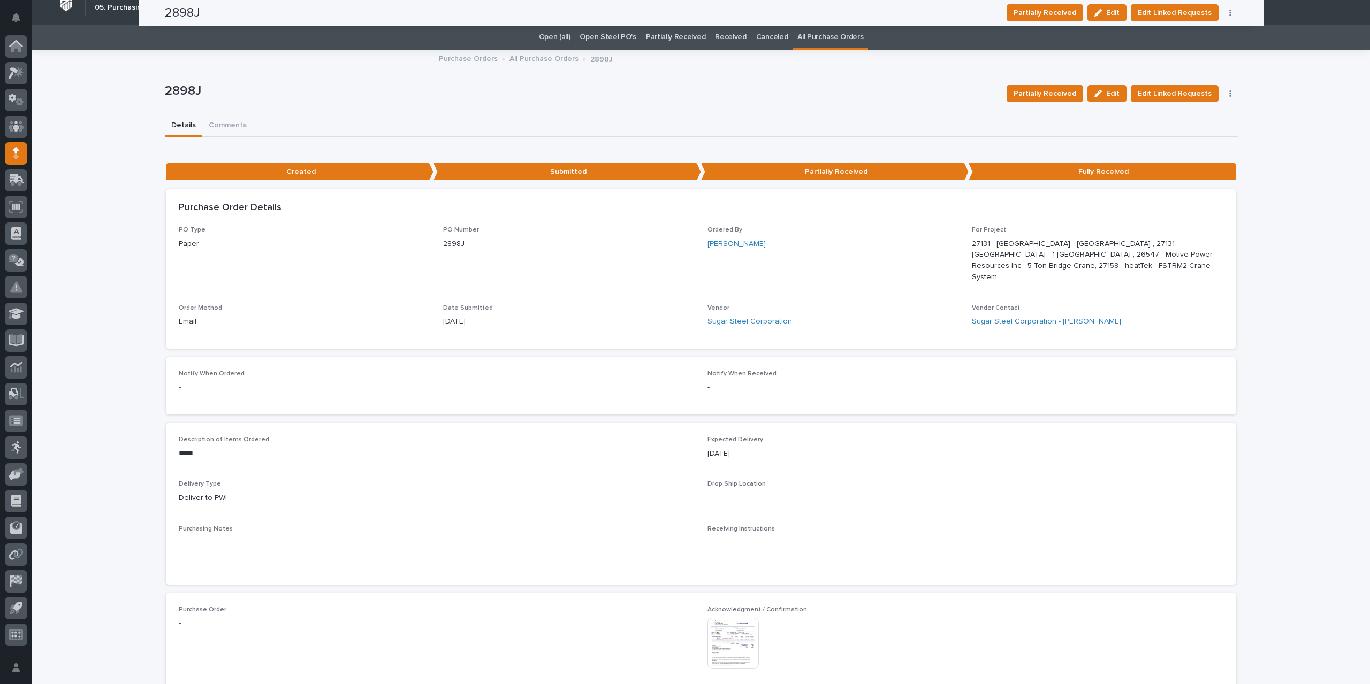
scroll to position [0, 0]
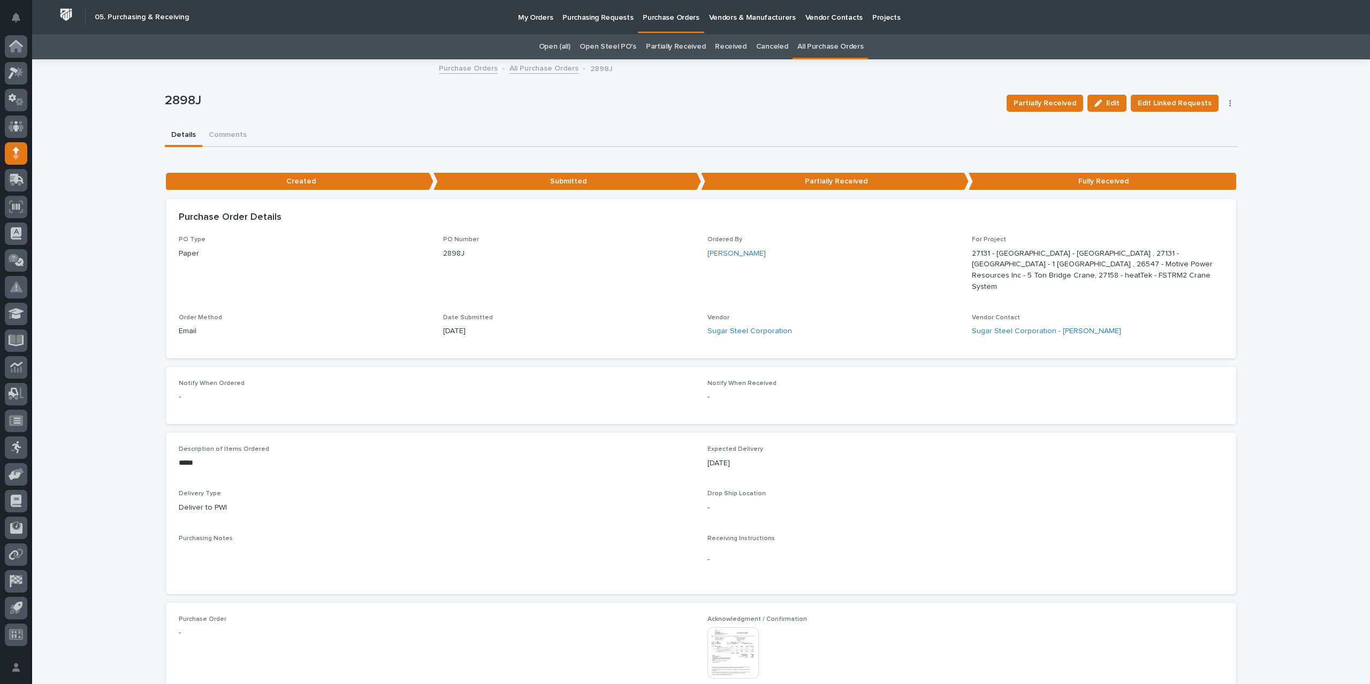
click at [539, 66] on link "All Purchase Orders" at bounding box center [543, 68] width 69 height 12
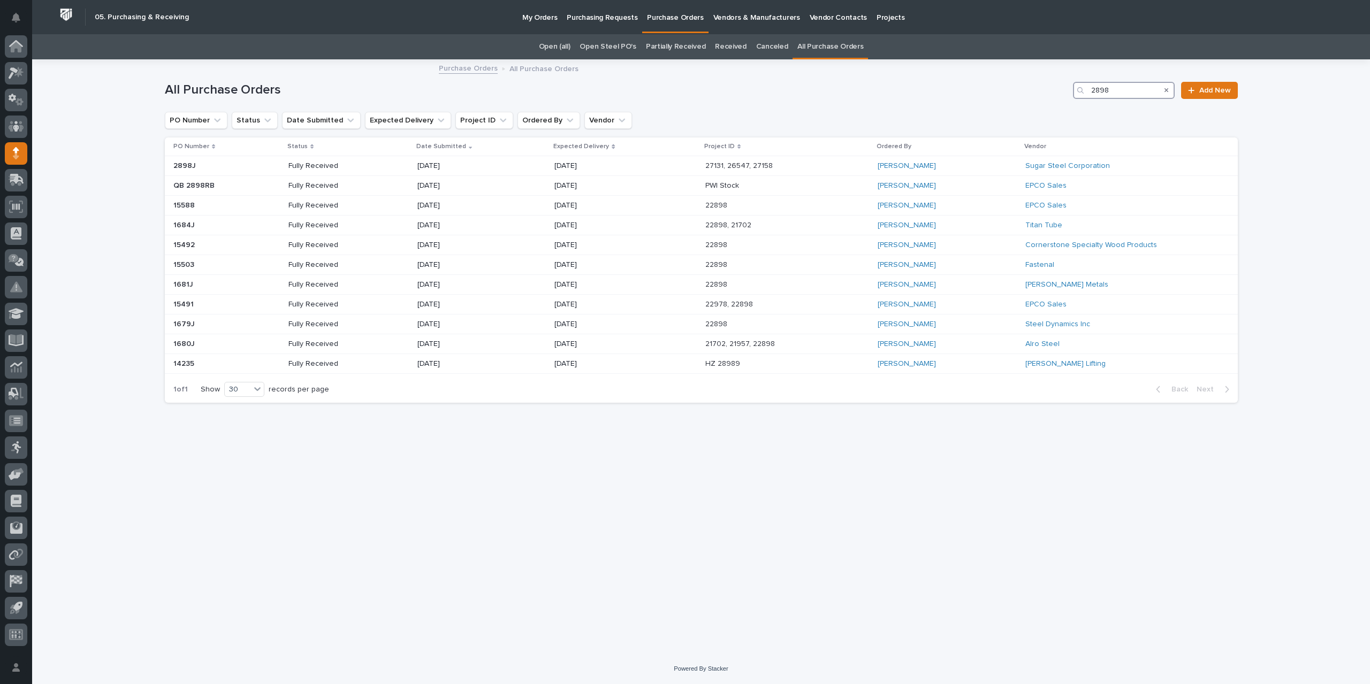
drag, startPoint x: 1116, startPoint y: 88, endPoint x: 984, endPoint y: 100, distance: 133.2
click at [984, 100] on div "All Purchase Orders 2898 Add New" at bounding box center [701, 85] width 1073 height 51
type input "2903"
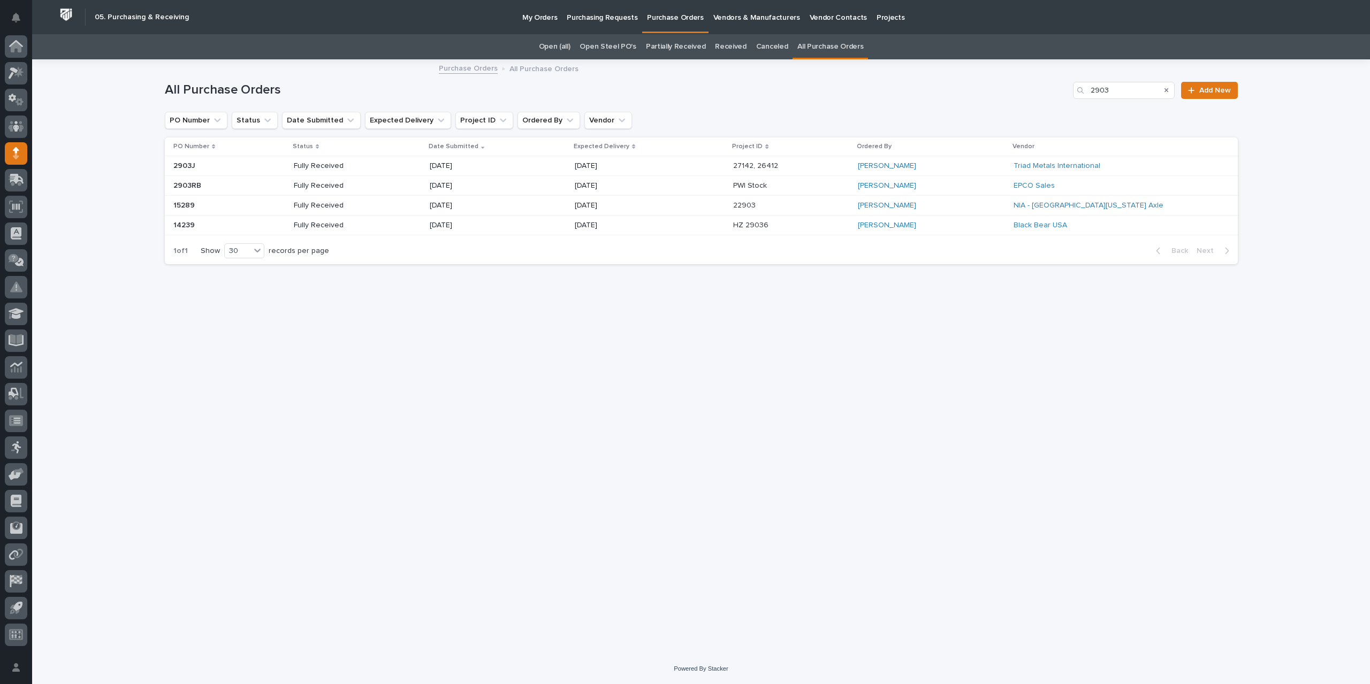
click at [637, 161] on div "[DATE]" at bounding box center [650, 166] width 150 height 18
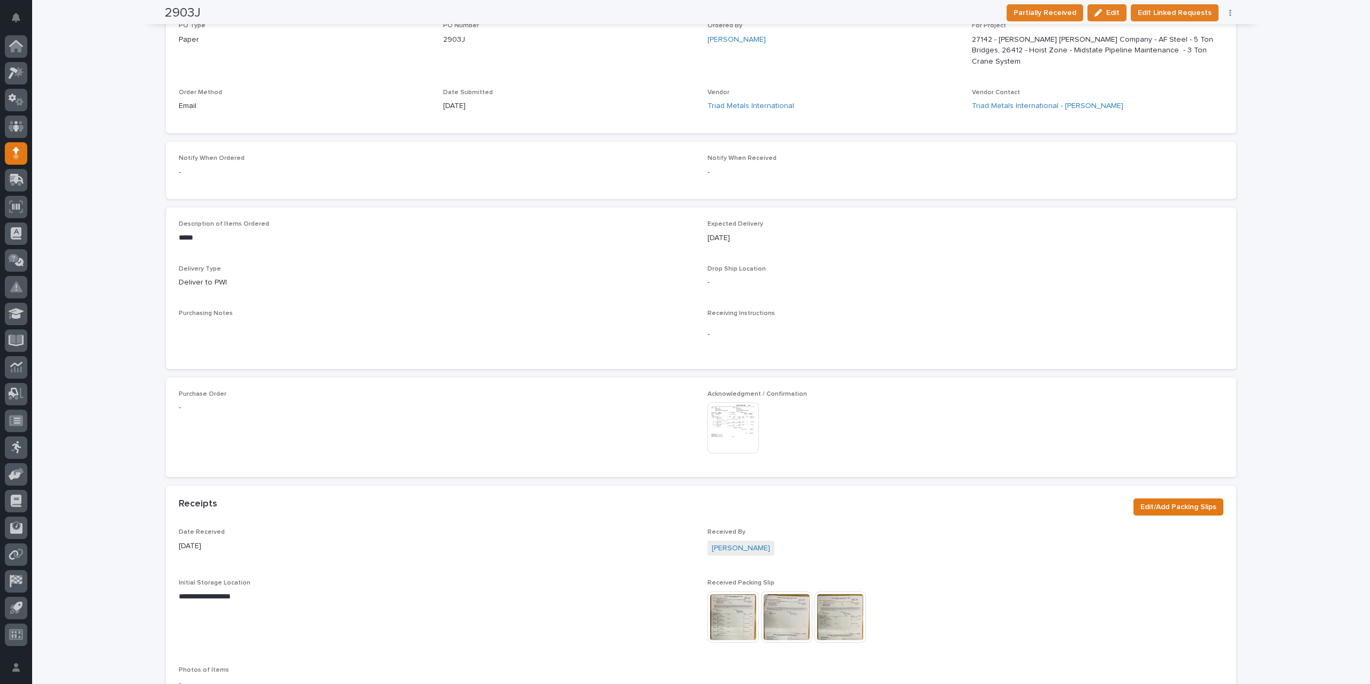
scroll to position [482, 0]
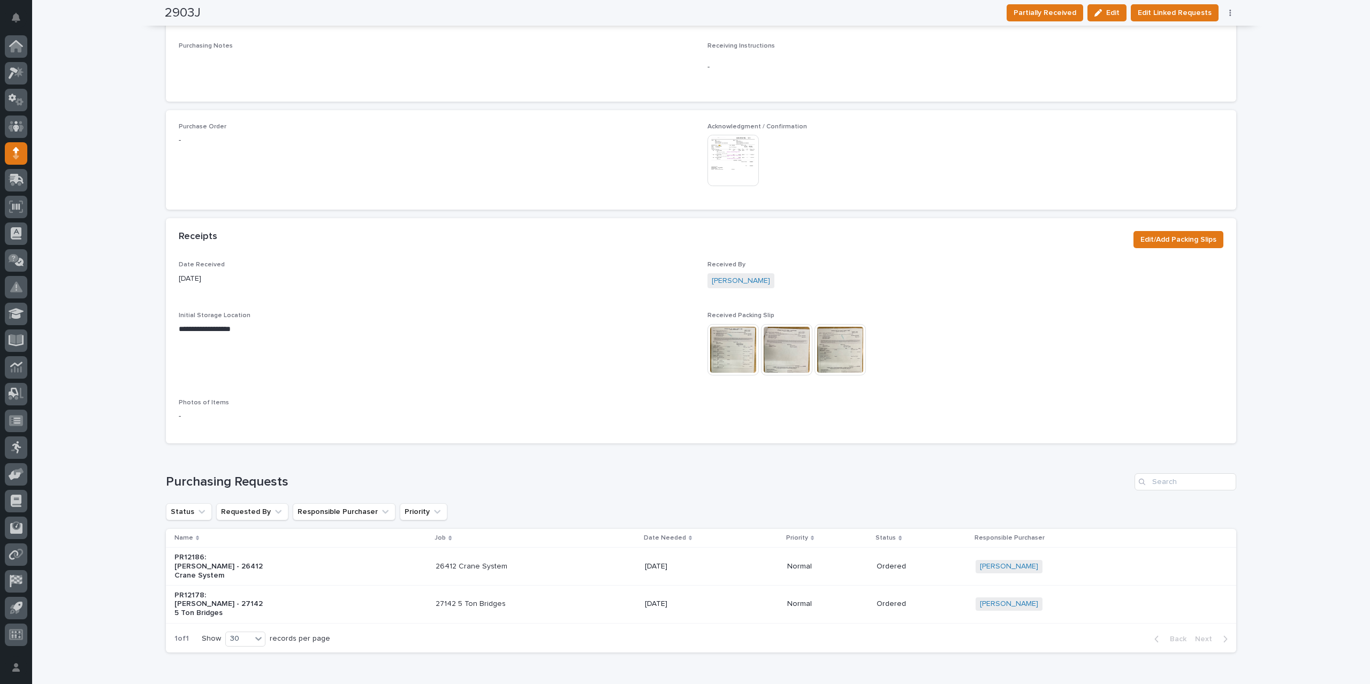
click at [722, 153] on img at bounding box center [732, 160] width 51 height 51
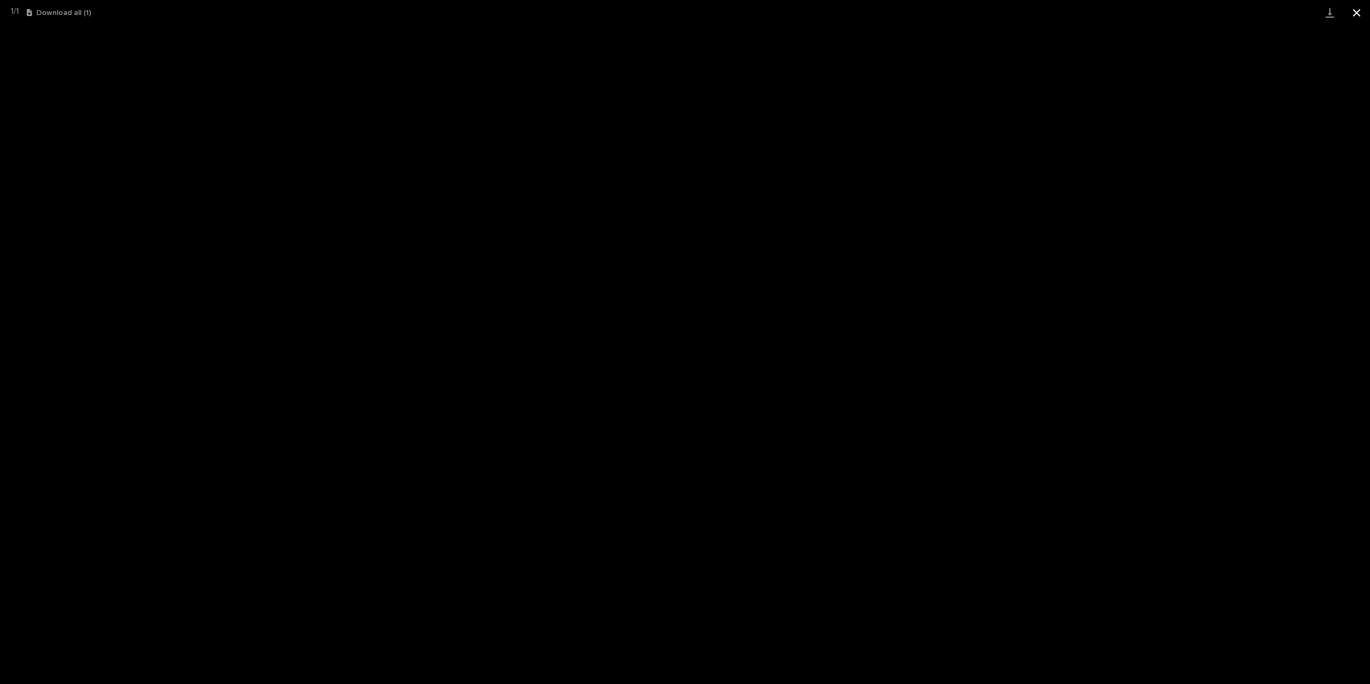
click at [1361, 10] on button "Close gallery" at bounding box center [1356, 12] width 27 height 25
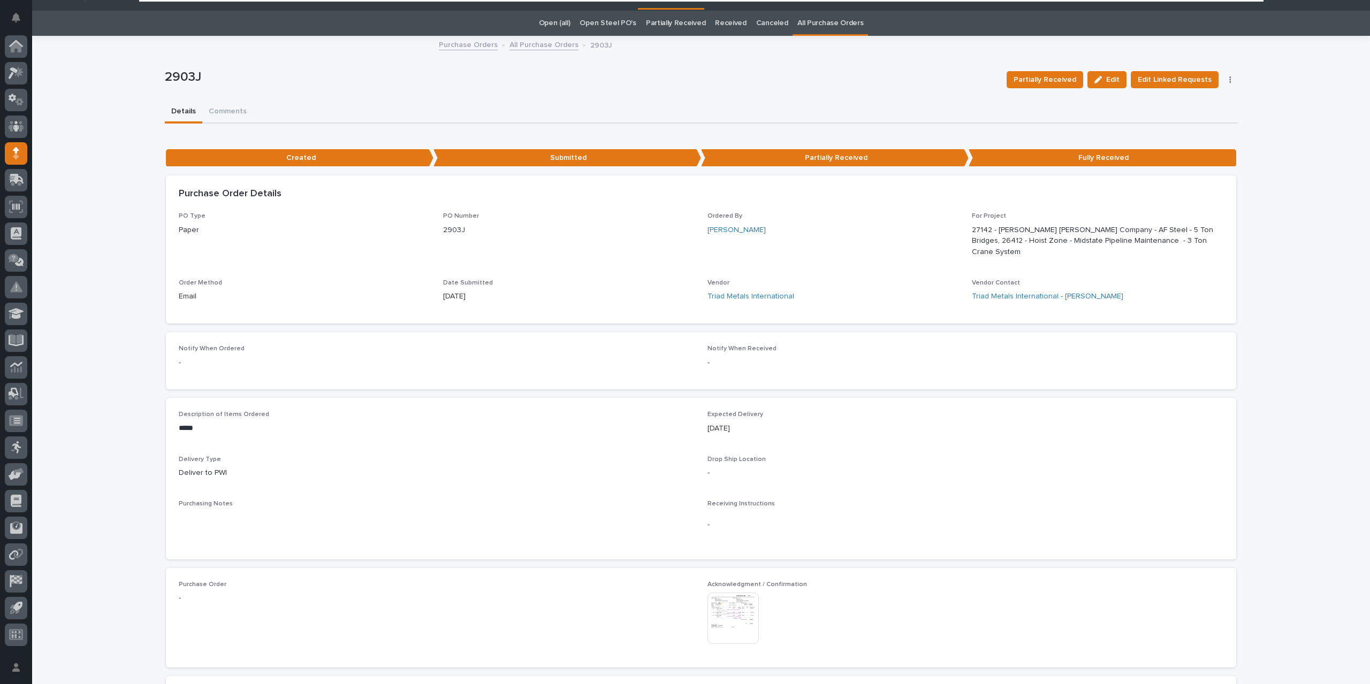
scroll to position [0, 0]
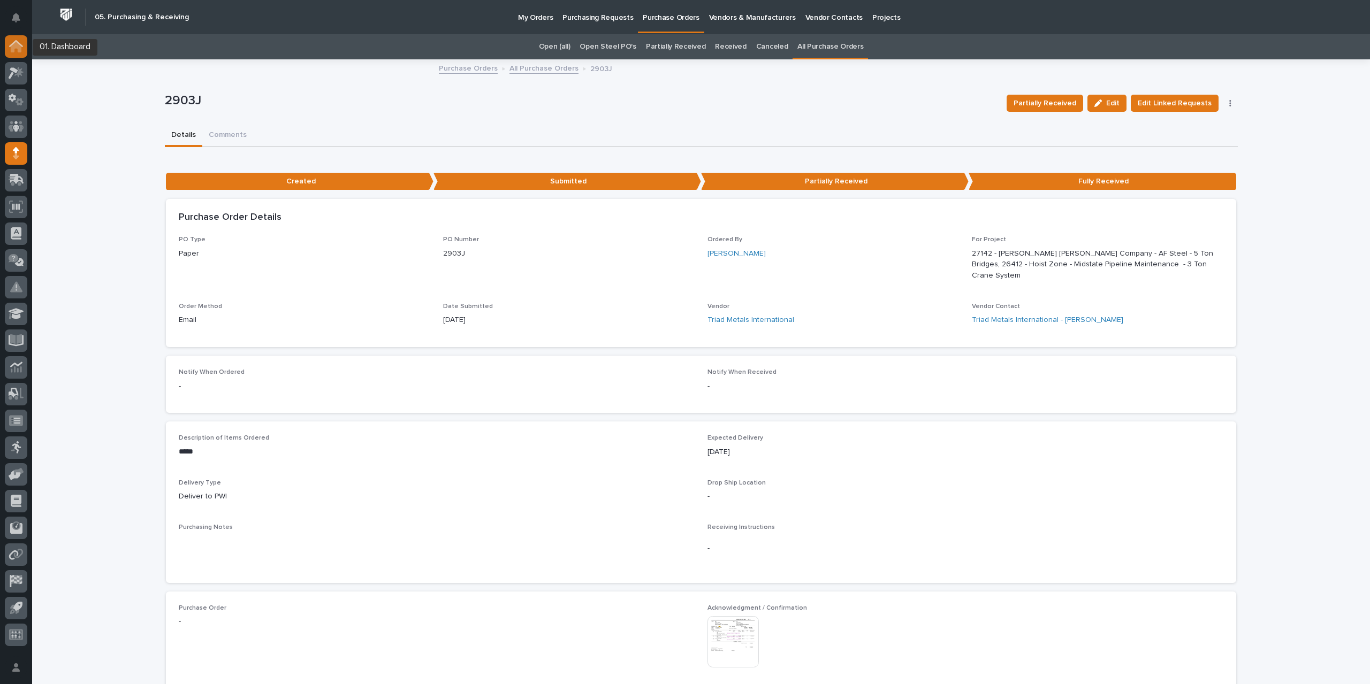
click at [20, 45] on icon at bounding box center [16, 47] width 11 height 11
